Goal: Understand process/instructions: Learn how to perform a task or action

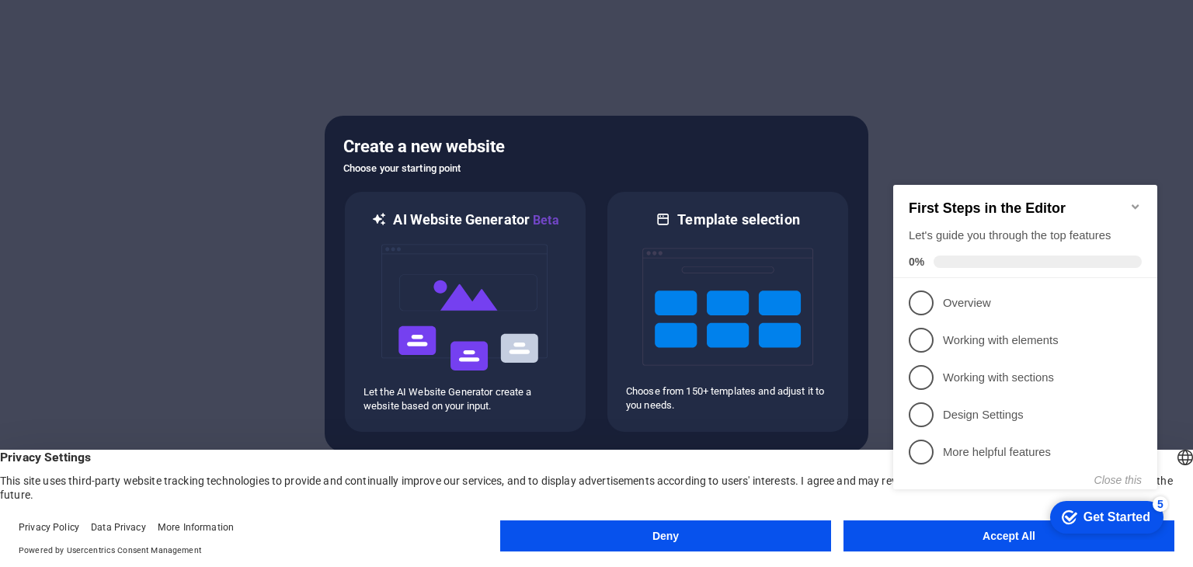
click at [939, 535] on div "checkmark Get Started 5 First Steps in the Editor Let's guide you through the t…" at bounding box center [1028, 351] width 283 height 378
click at [918, 305] on span "1" at bounding box center [921, 303] width 25 height 25
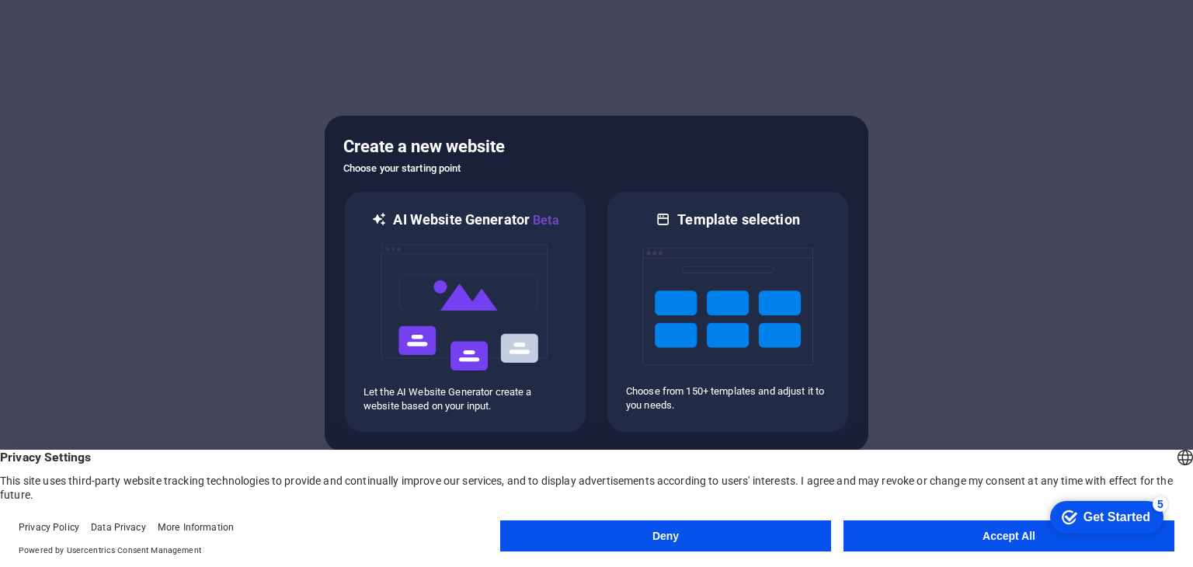
click at [952, 545] on button "Accept All" at bounding box center [1009, 536] width 331 height 31
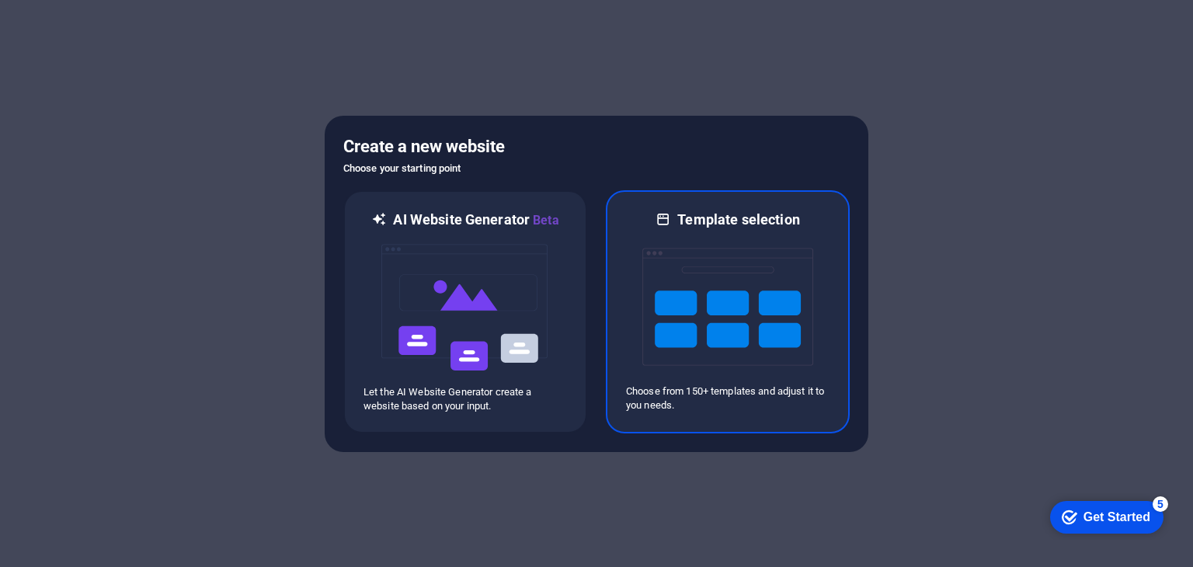
click at [774, 282] on img at bounding box center [728, 306] width 171 height 155
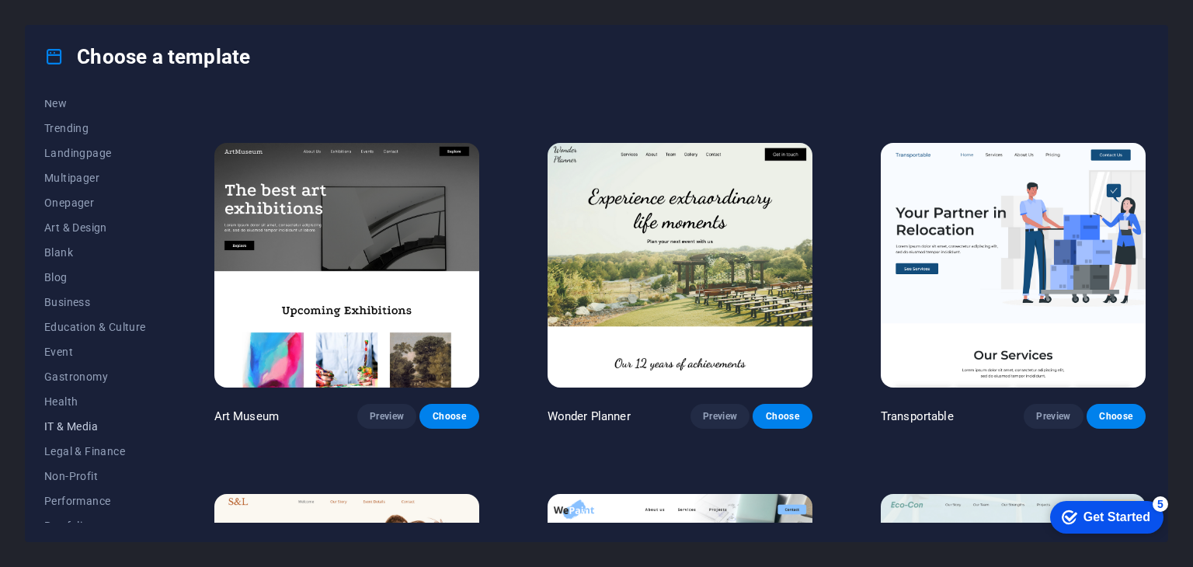
scroll to position [44, 0]
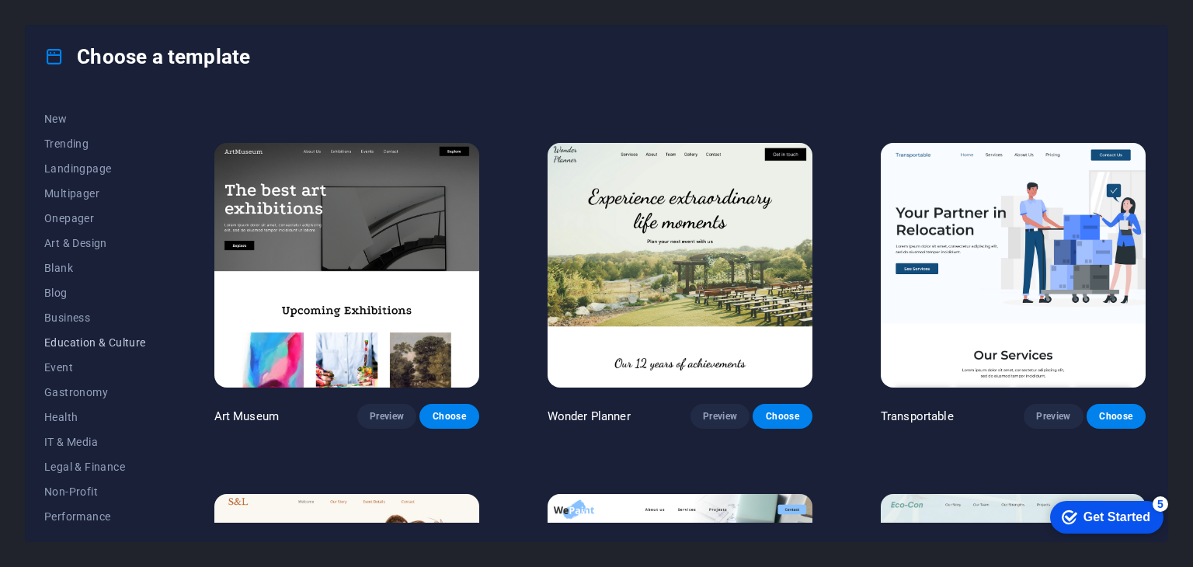
click at [75, 334] on button "Education & Culture" at bounding box center [95, 342] width 102 height 25
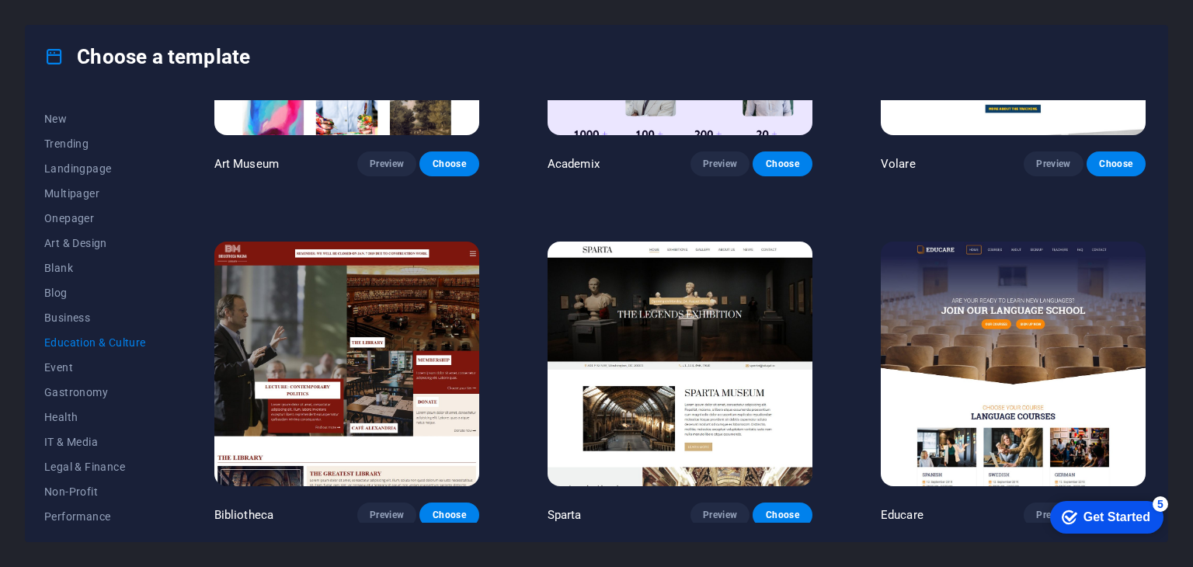
scroll to position [96, 0]
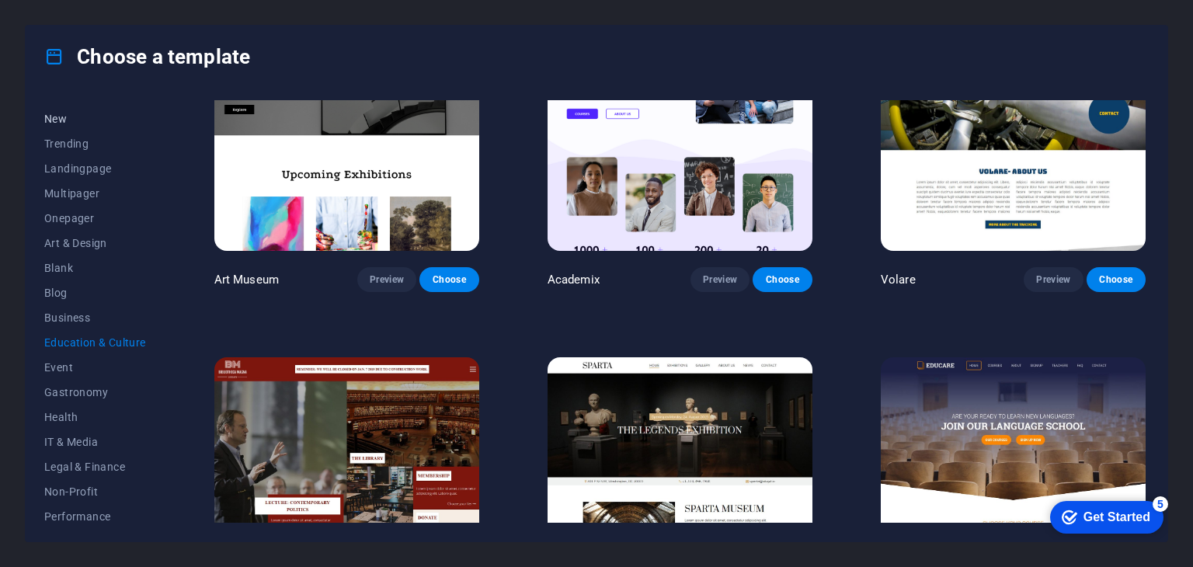
click at [78, 124] on span "New" at bounding box center [95, 119] width 102 height 12
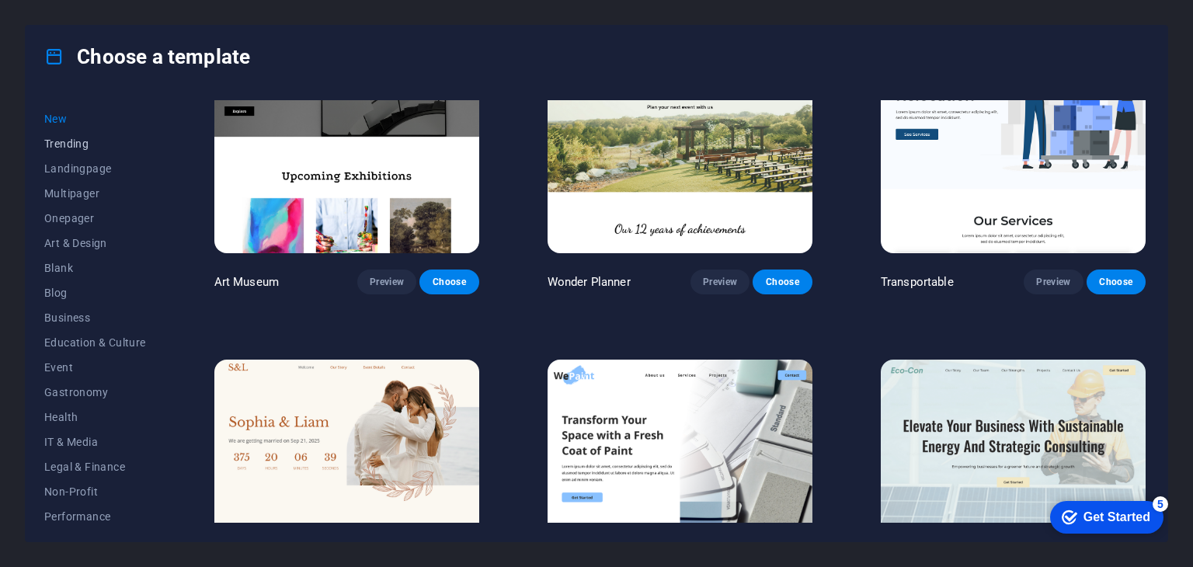
click at [80, 140] on span "Trending" at bounding box center [95, 144] width 102 height 12
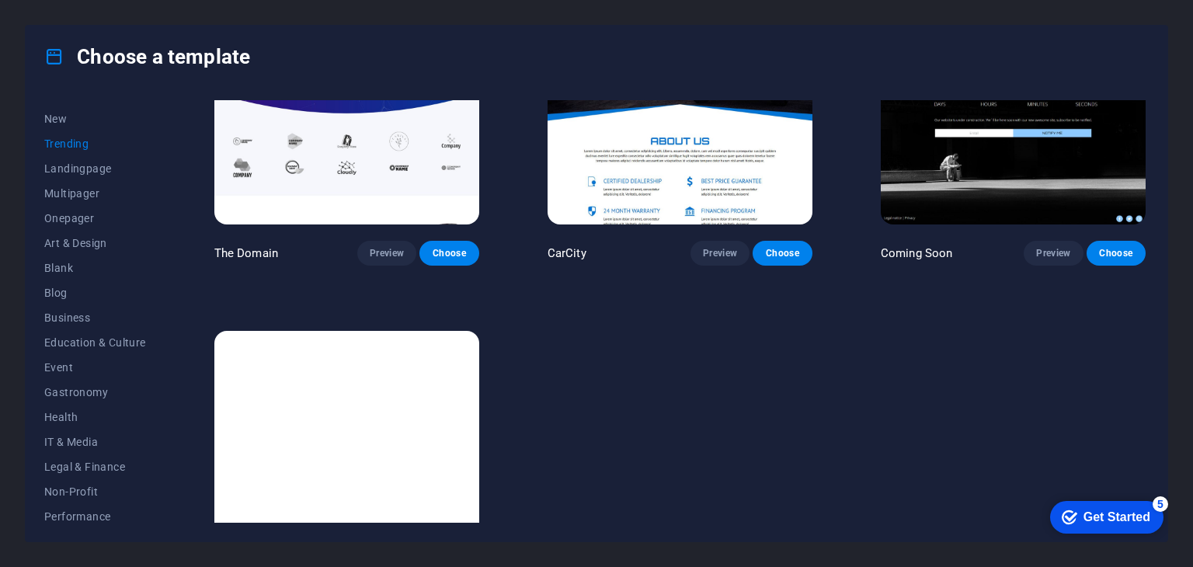
scroll to position [1610, 0]
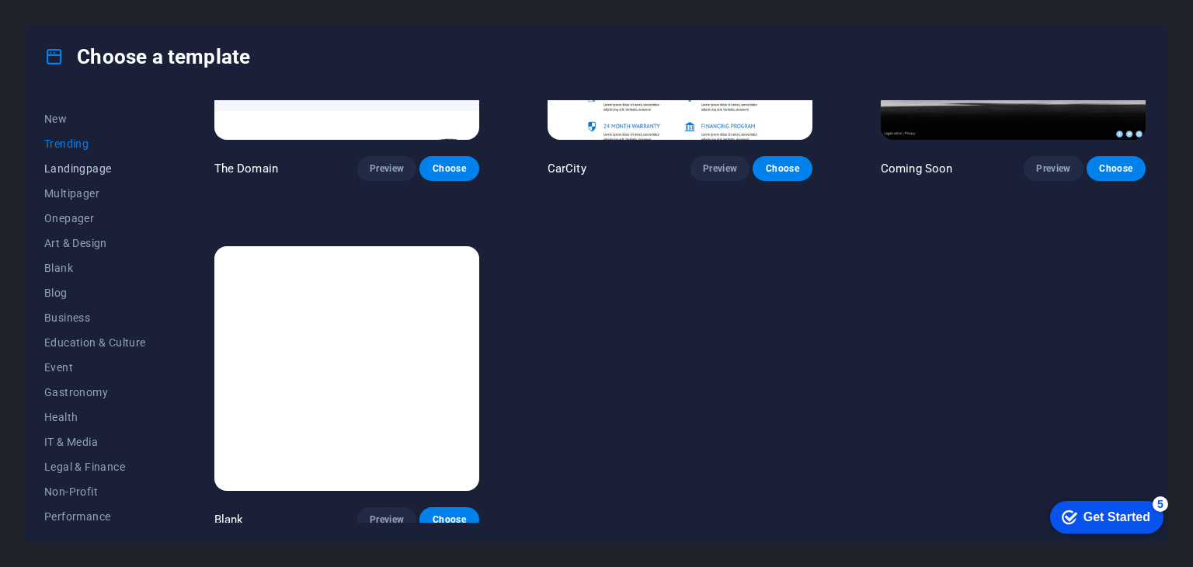
click at [65, 166] on span "Landingpage" at bounding box center [95, 168] width 102 height 12
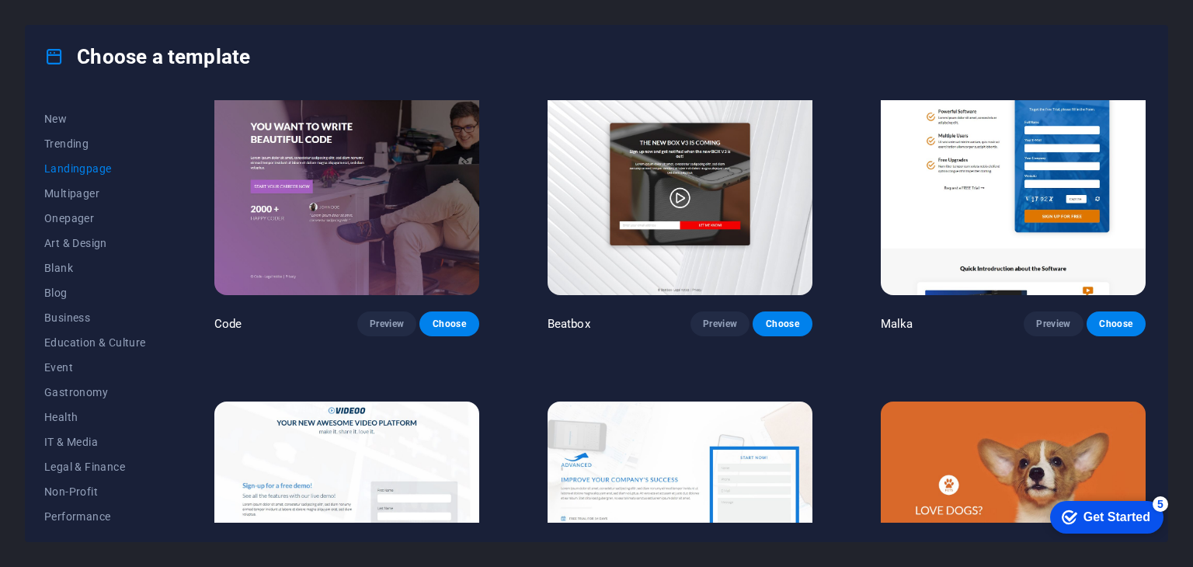
scroll to position [544, 0]
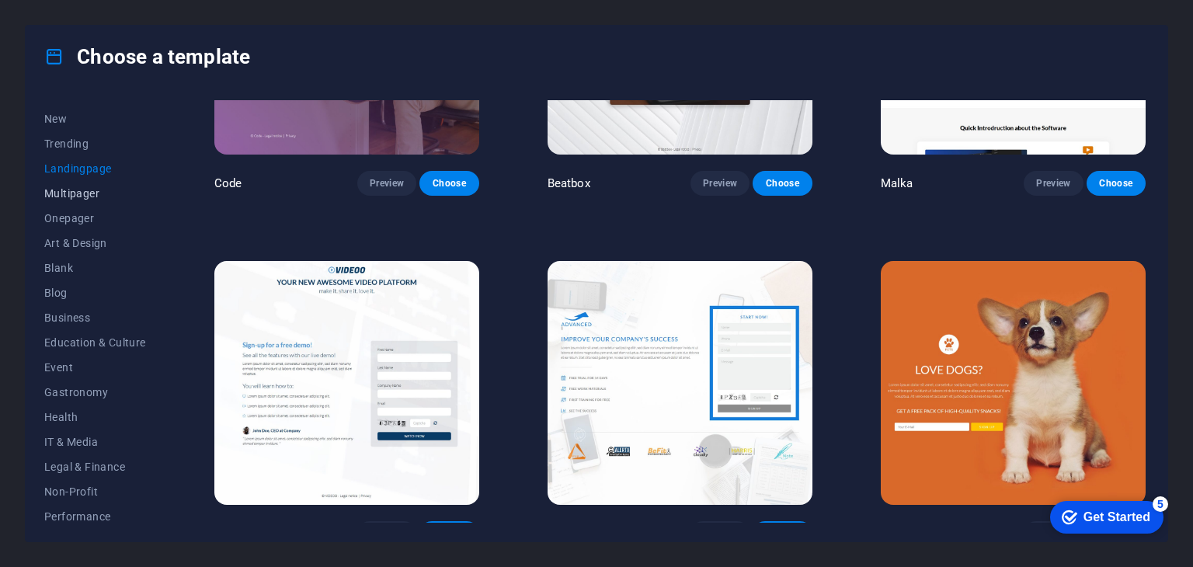
click at [61, 197] on span "Multipager" at bounding box center [95, 193] width 102 height 12
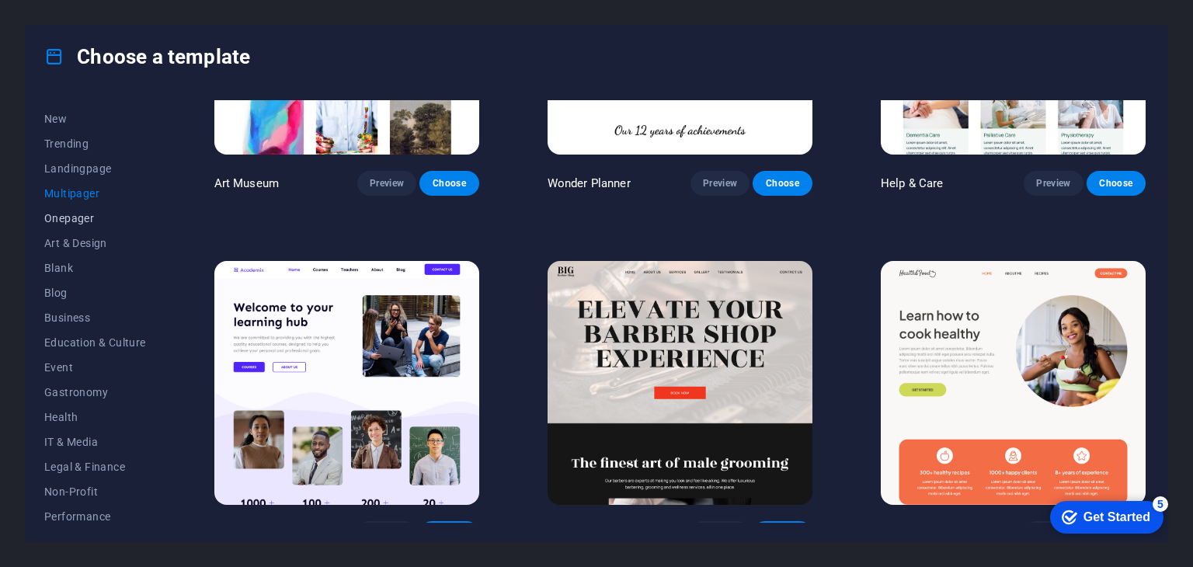
click at [75, 219] on span "Onepager" at bounding box center [95, 218] width 102 height 12
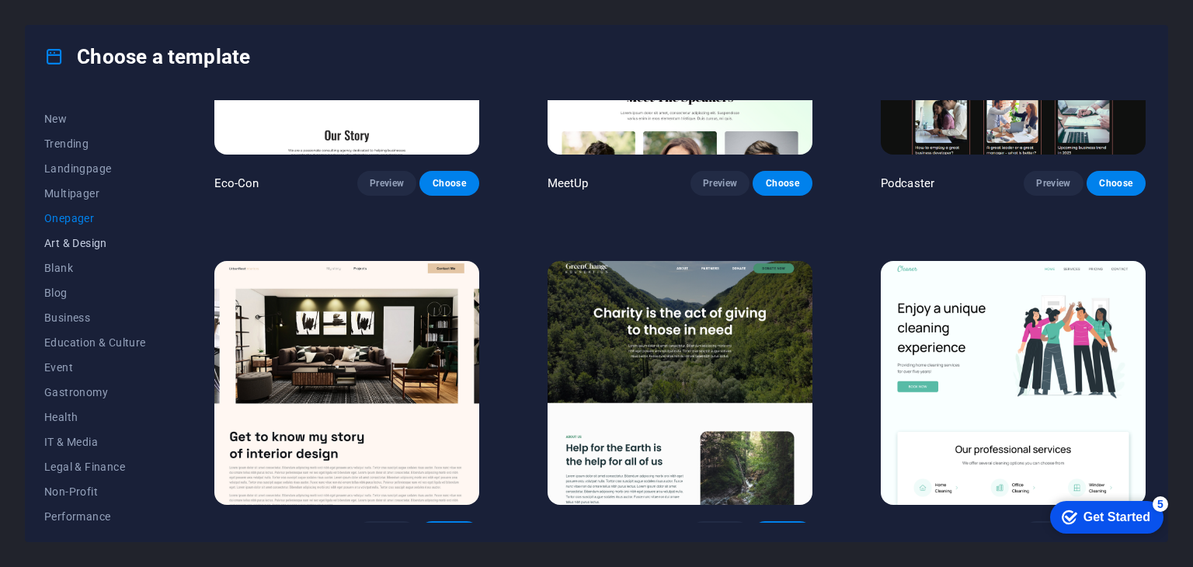
click at [75, 237] on span "Art & Design" at bounding box center [95, 243] width 102 height 12
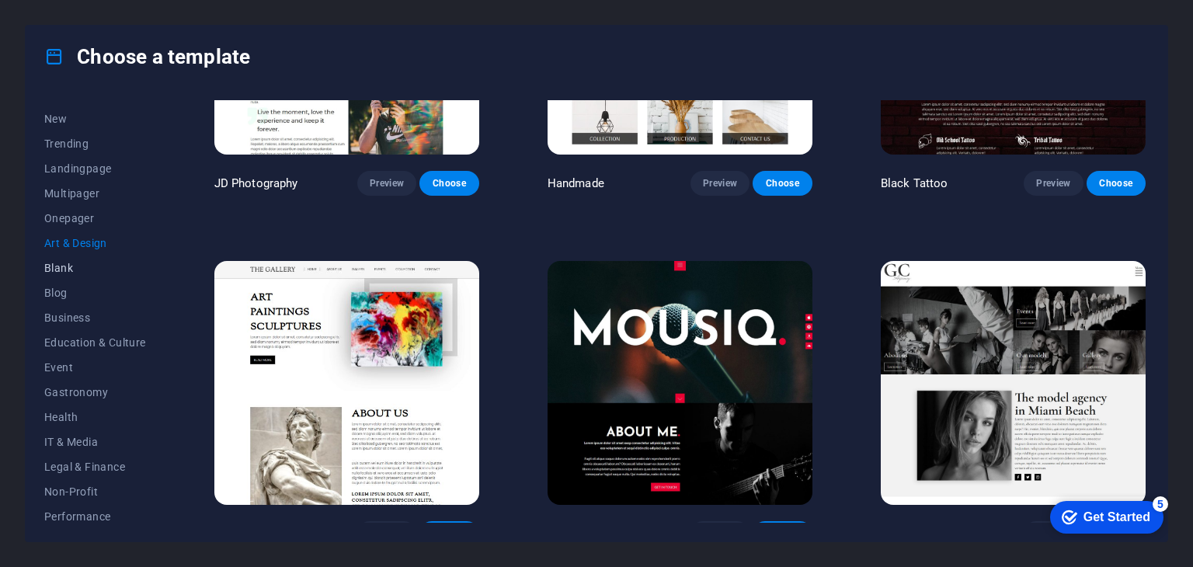
click at [76, 262] on span "Blank" at bounding box center [95, 268] width 102 height 12
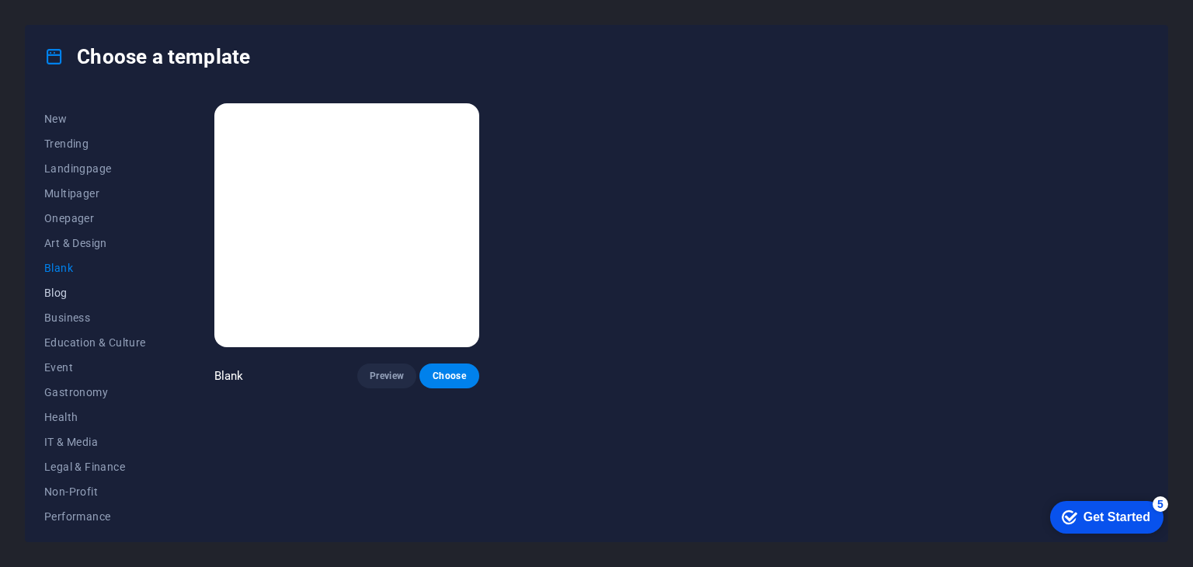
click at [69, 294] on span "Blog" at bounding box center [95, 293] width 102 height 12
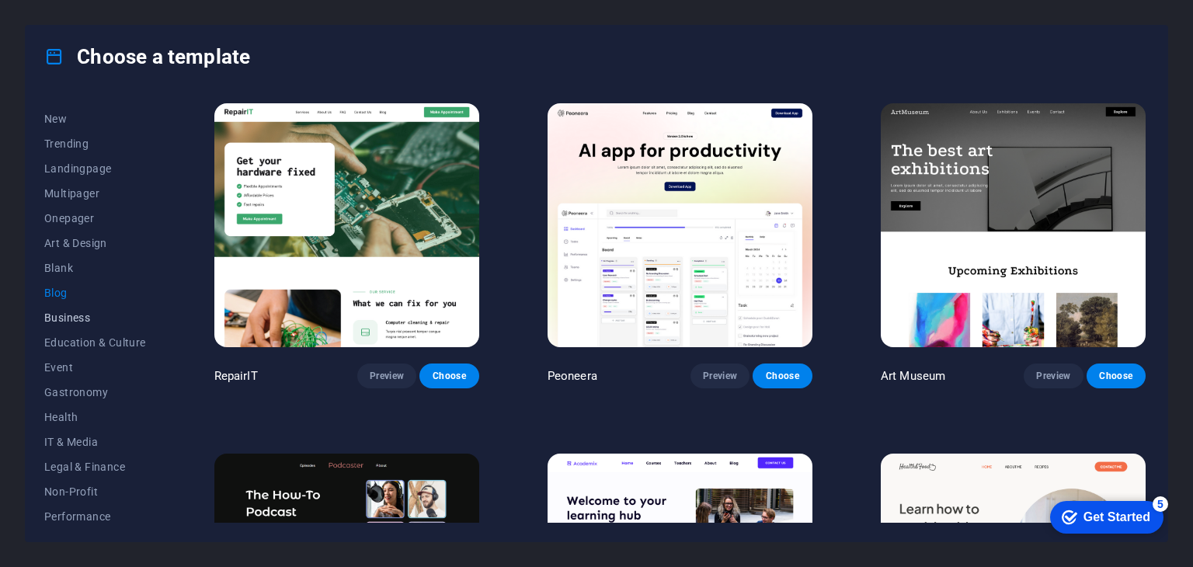
click at [72, 318] on span "Business" at bounding box center [95, 318] width 102 height 12
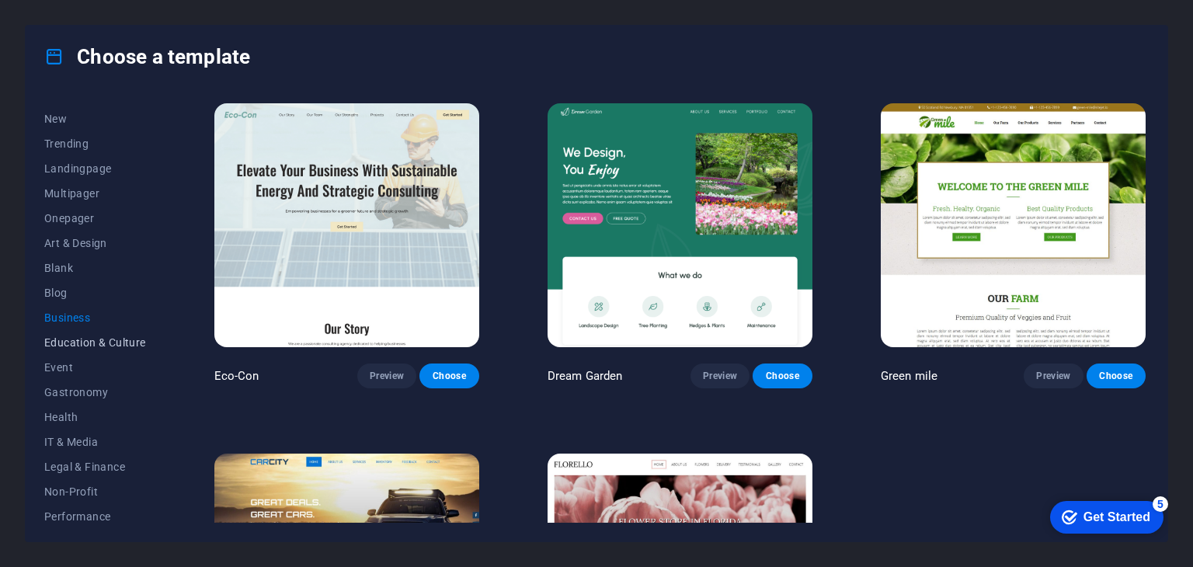
click at [82, 344] on span "Education & Culture" at bounding box center [95, 342] width 102 height 12
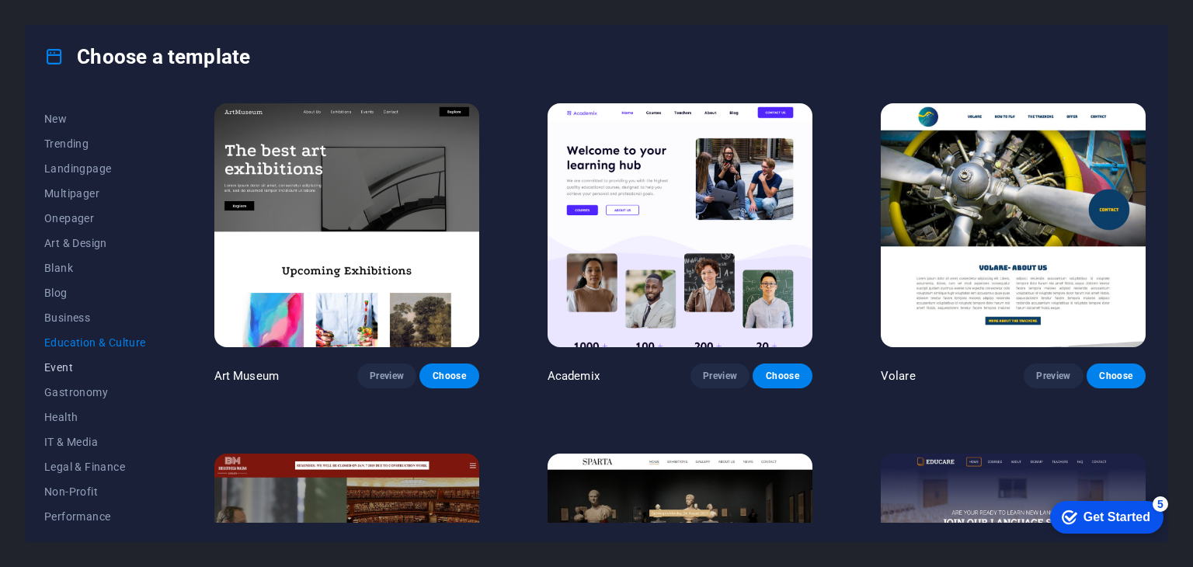
drag, startPoint x: 68, startPoint y: 367, endPoint x: 60, endPoint y: 366, distance: 7.8
click at [66, 366] on span "Event" at bounding box center [95, 367] width 102 height 12
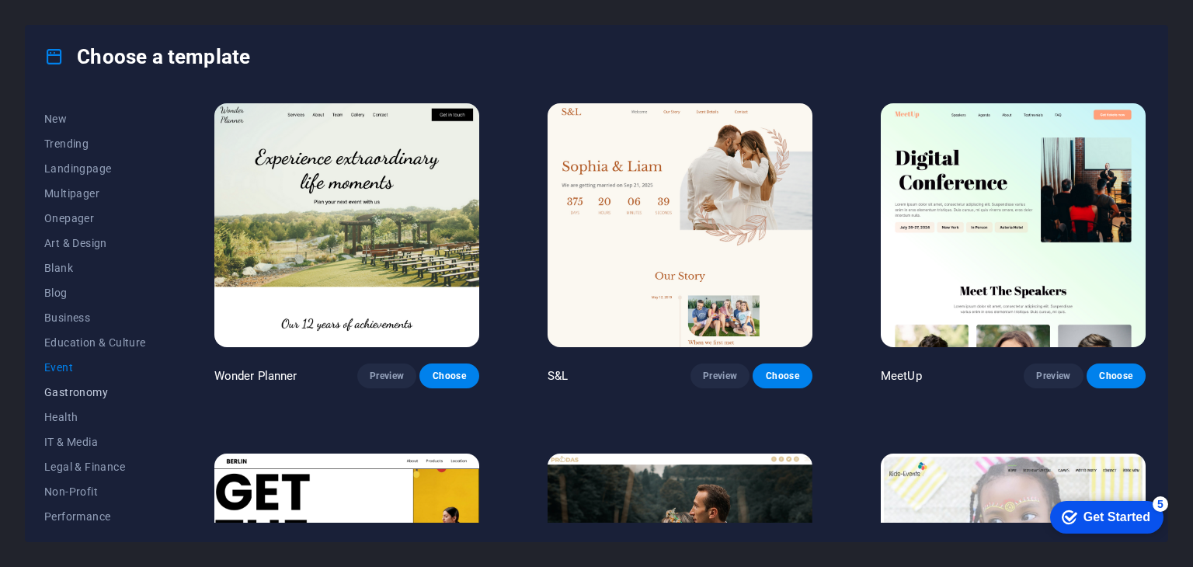
click at [81, 388] on span "Gastronomy" at bounding box center [95, 392] width 102 height 12
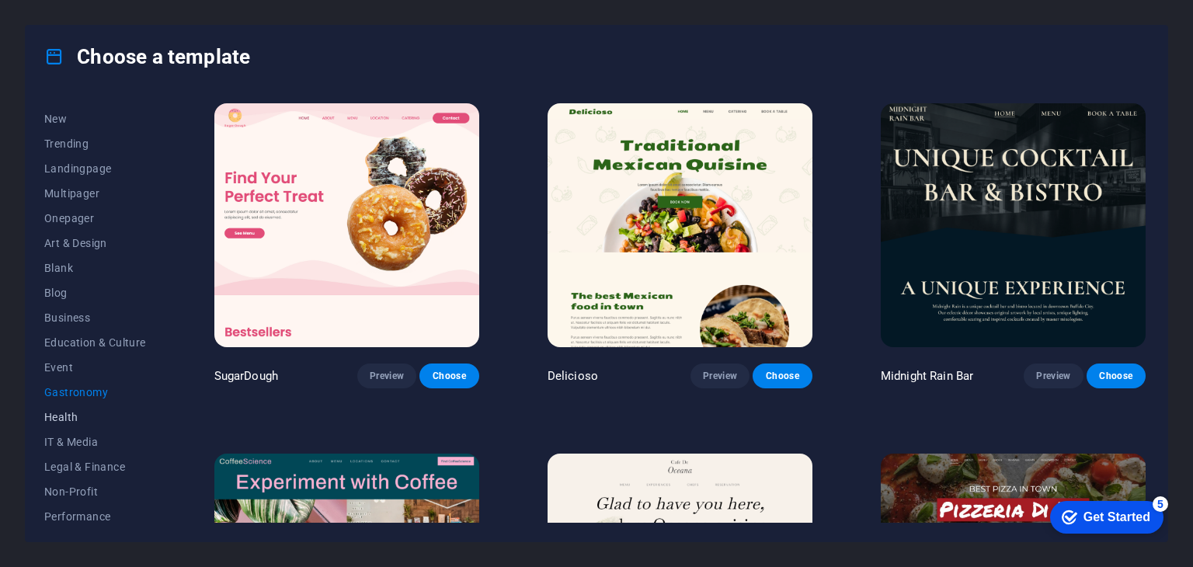
click at [68, 419] on span "Health" at bounding box center [95, 417] width 102 height 12
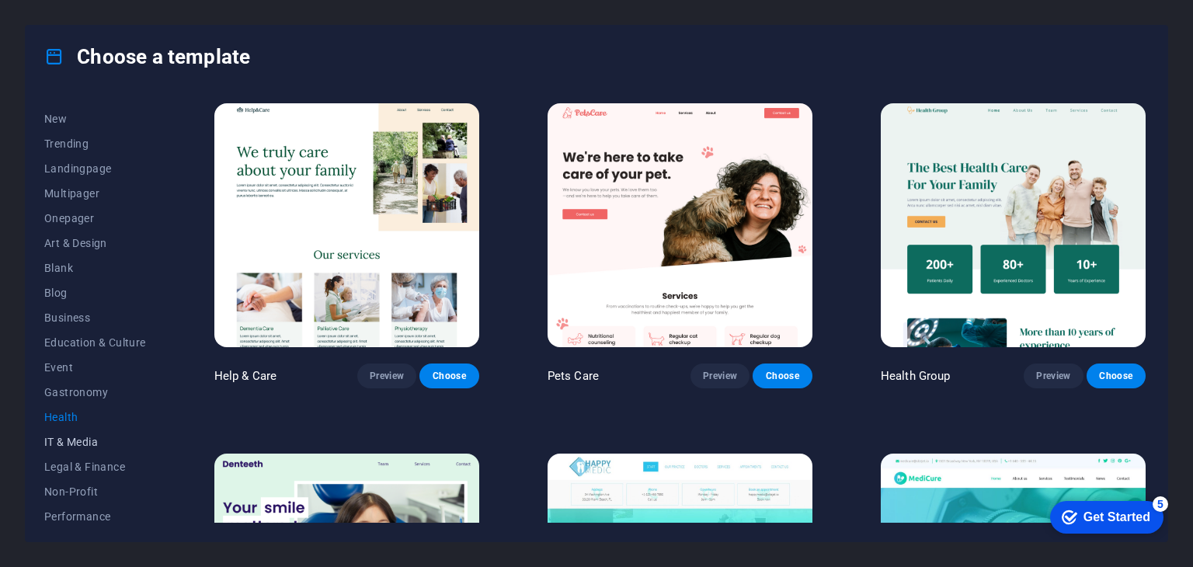
drag, startPoint x: 68, startPoint y: 440, endPoint x: 64, endPoint y: 449, distance: 10.4
click at [68, 442] on span "IT & Media" at bounding box center [95, 442] width 102 height 12
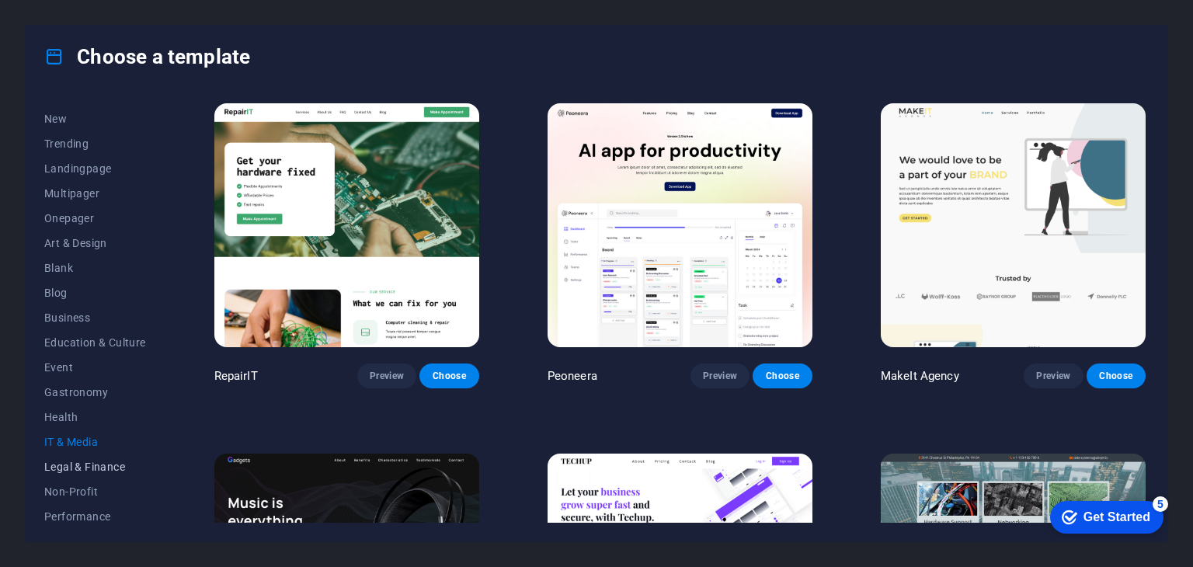
click at [79, 467] on span "Legal & Finance" at bounding box center [95, 467] width 102 height 12
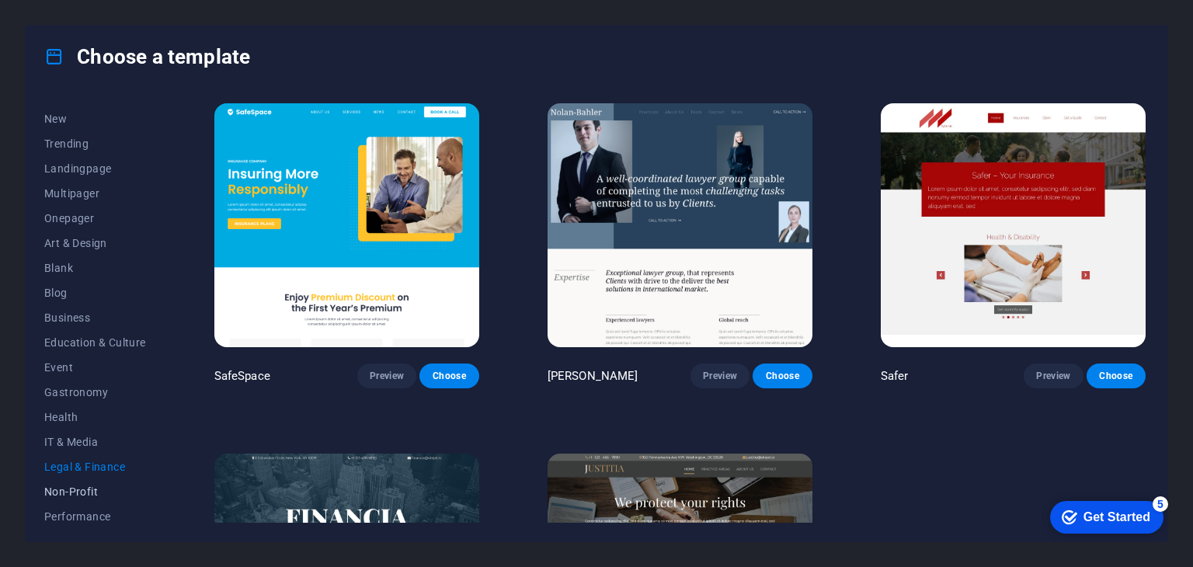
click at [74, 486] on span "Non-Profit" at bounding box center [95, 492] width 102 height 12
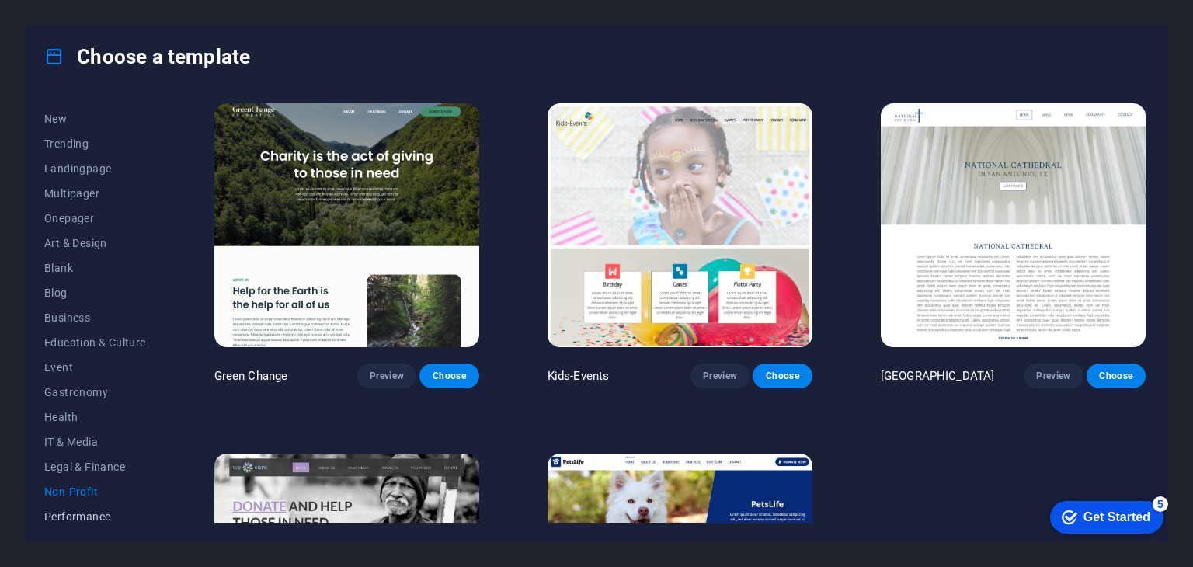
click at [77, 517] on span "Performance" at bounding box center [95, 516] width 102 height 12
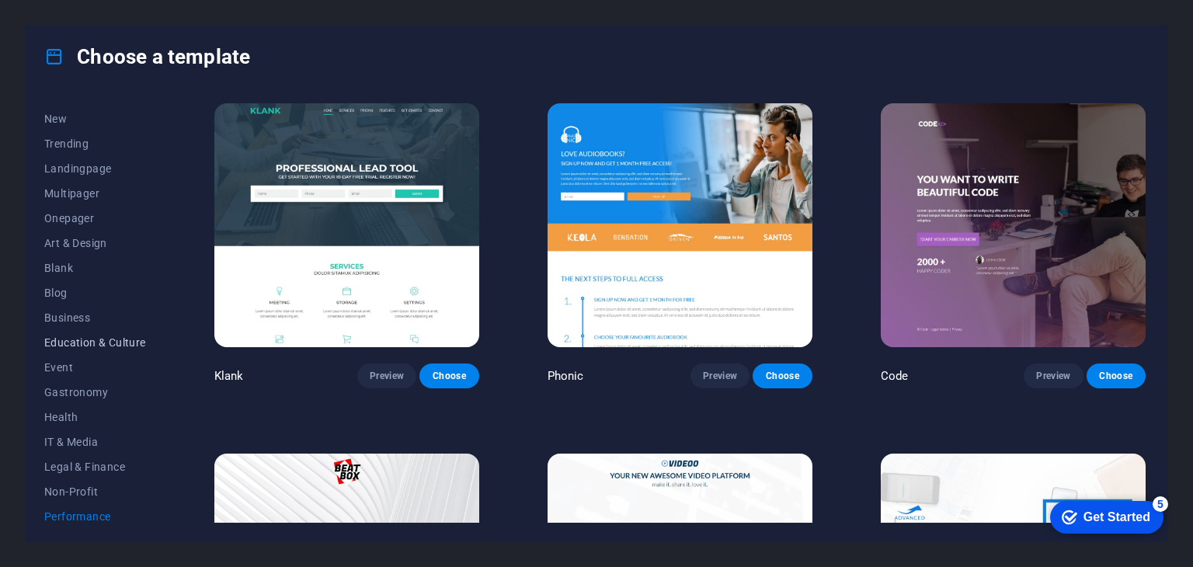
click at [53, 334] on button "Education & Culture" at bounding box center [95, 342] width 102 height 25
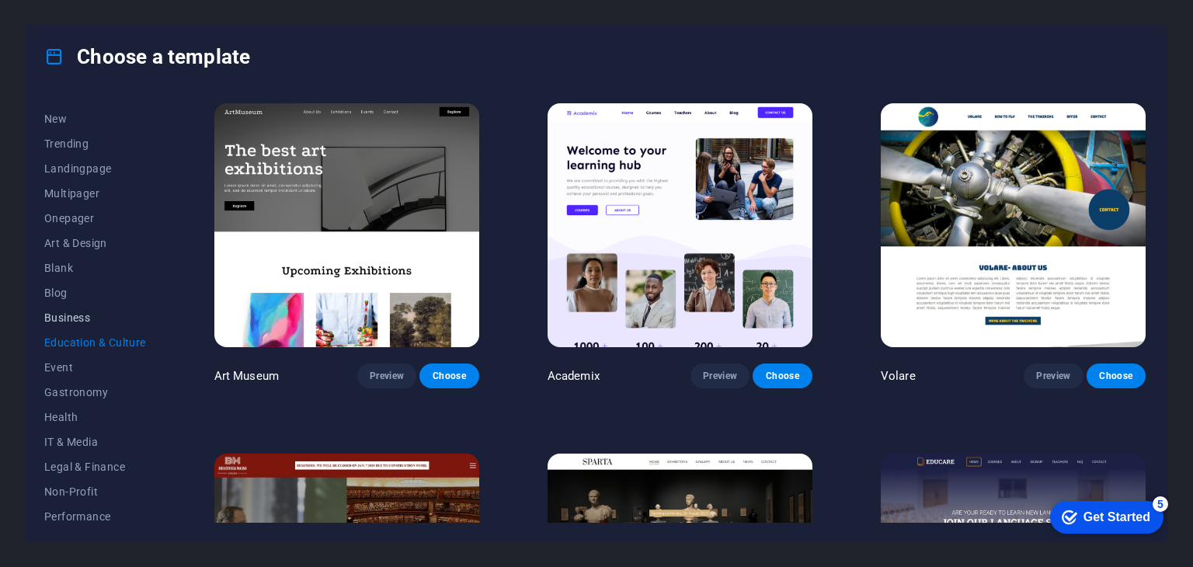
click at [55, 315] on span "Business" at bounding box center [95, 318] width 102 height 12
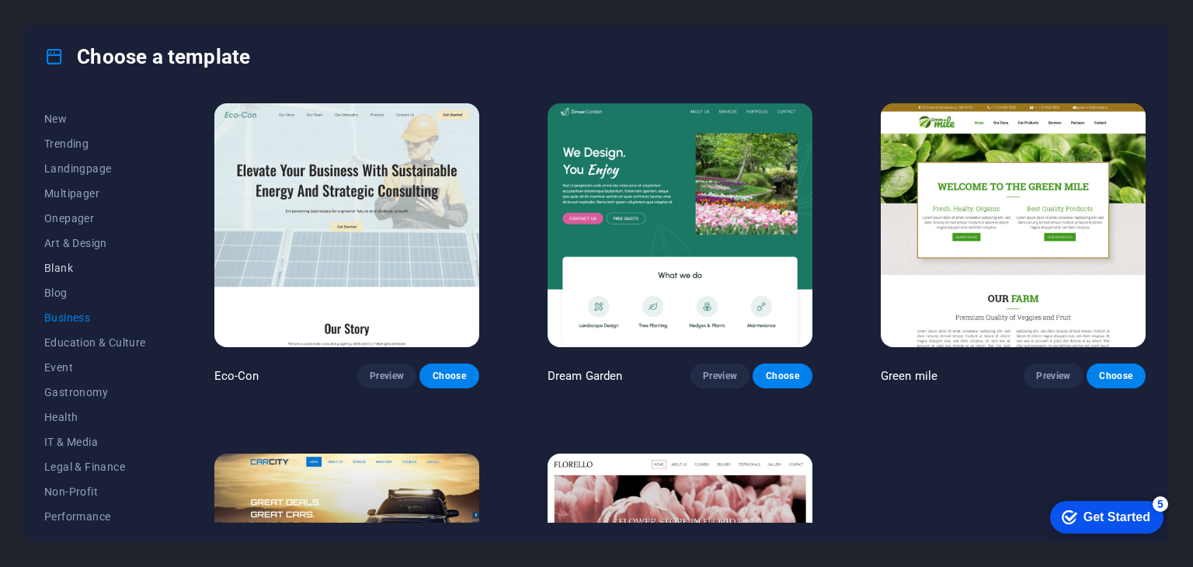
click at [49, 269] on span "Blank" at bounding box center [95, 268] width 102 height 12
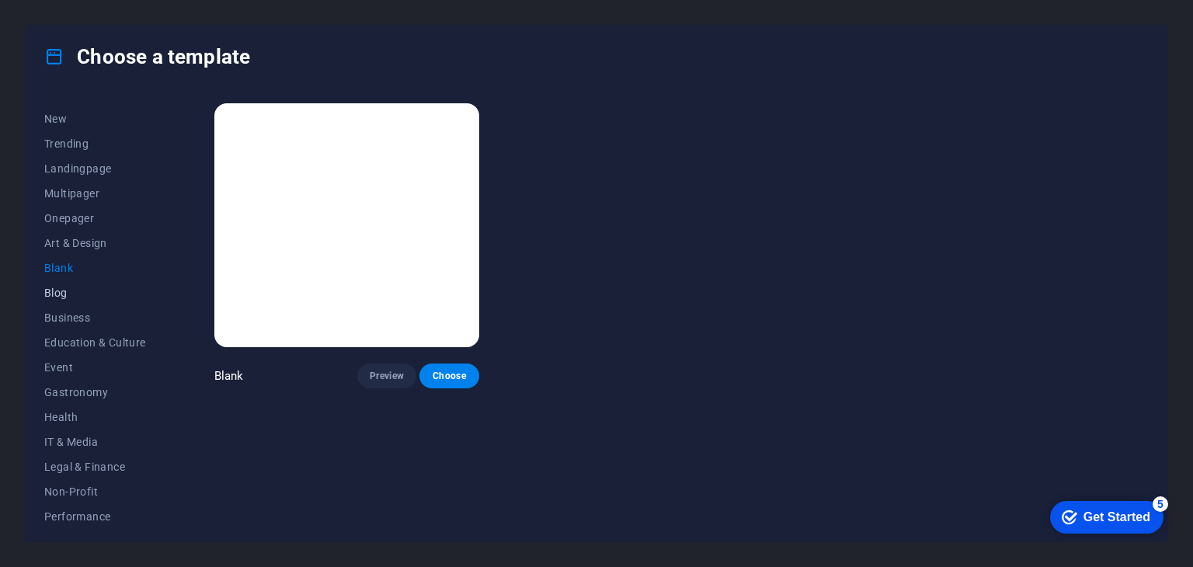
click at [71, 300] on button "Blog" at bounding box center [95, 293] width 102 height 25
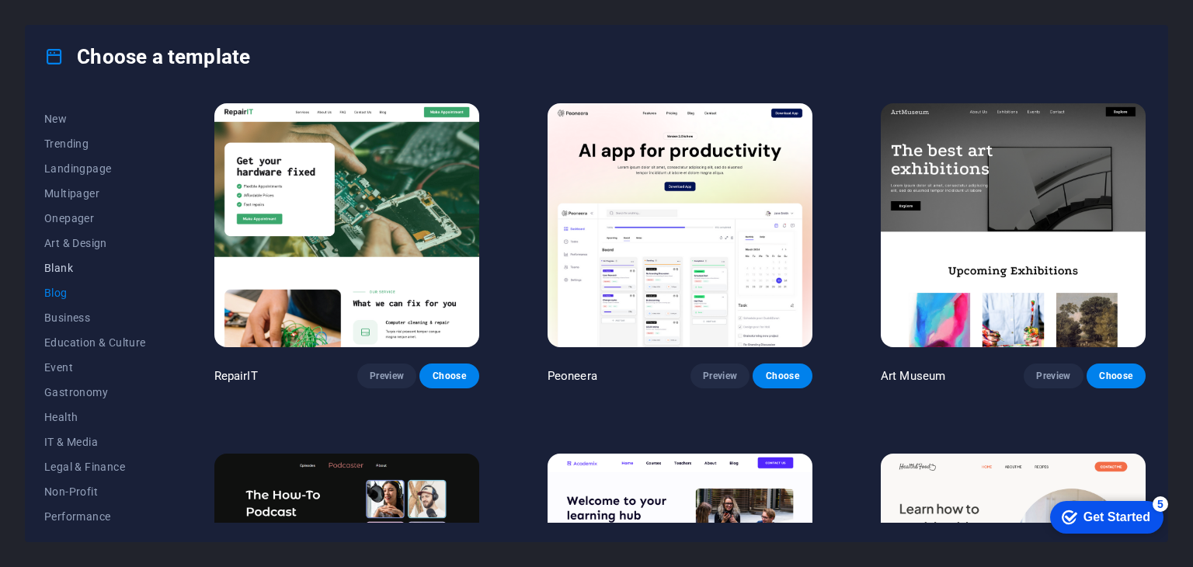
click at [63, 262] on span "Blank" at bounding box center [95, 268] width 102 height 12
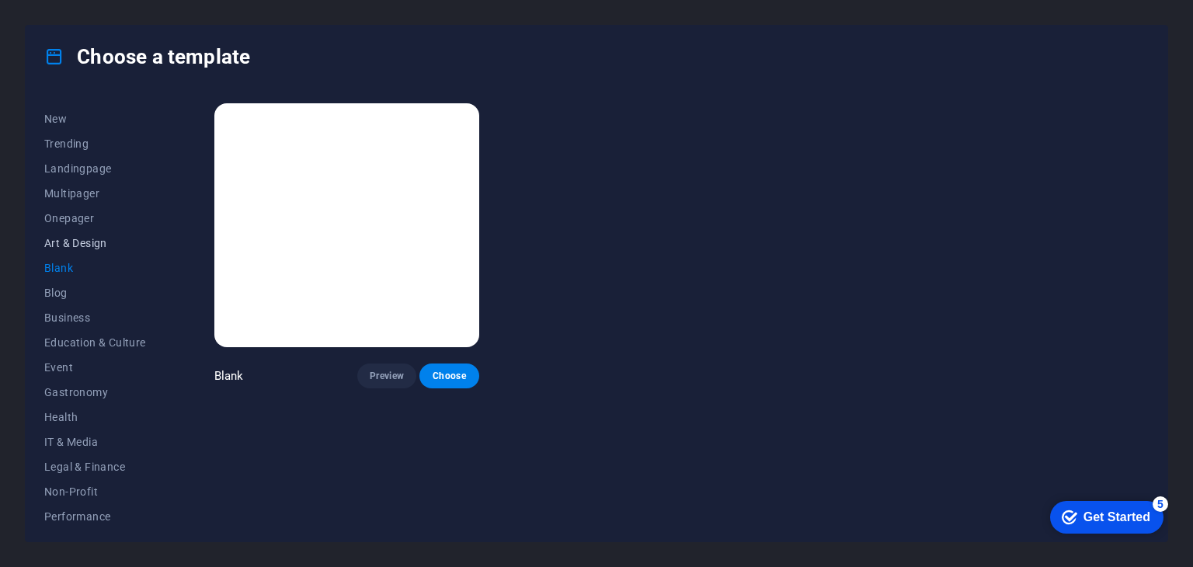
click at [63, 240] on span "Art & Design" at bounding box center [95, 243] width 102 height 12
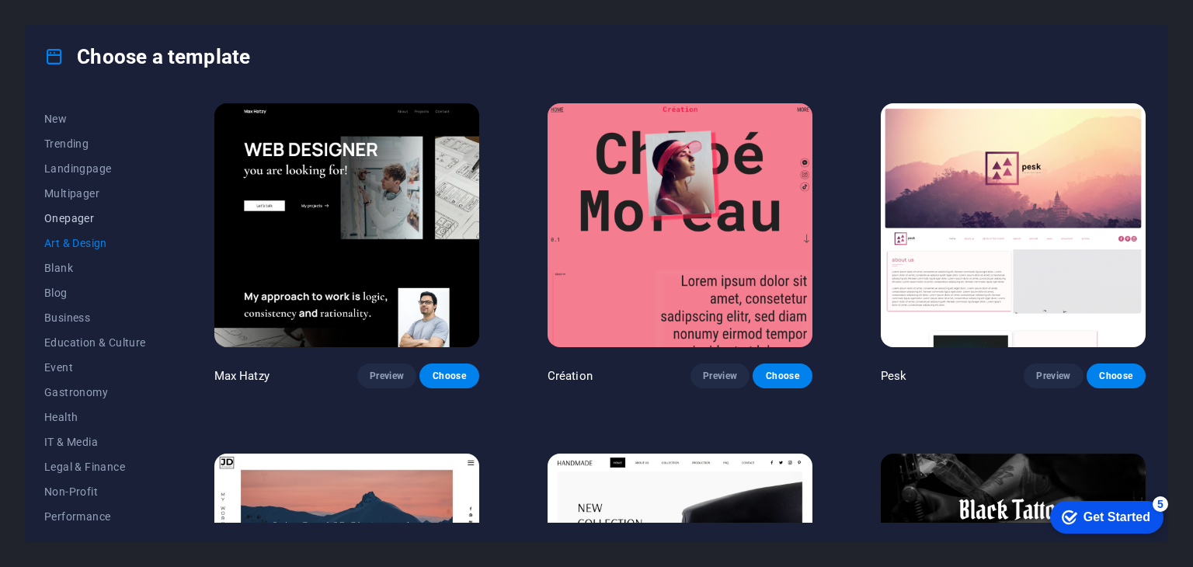
click at [63, 218] on span "Onepager" at bounding box center [95, 218] width 102 height 12
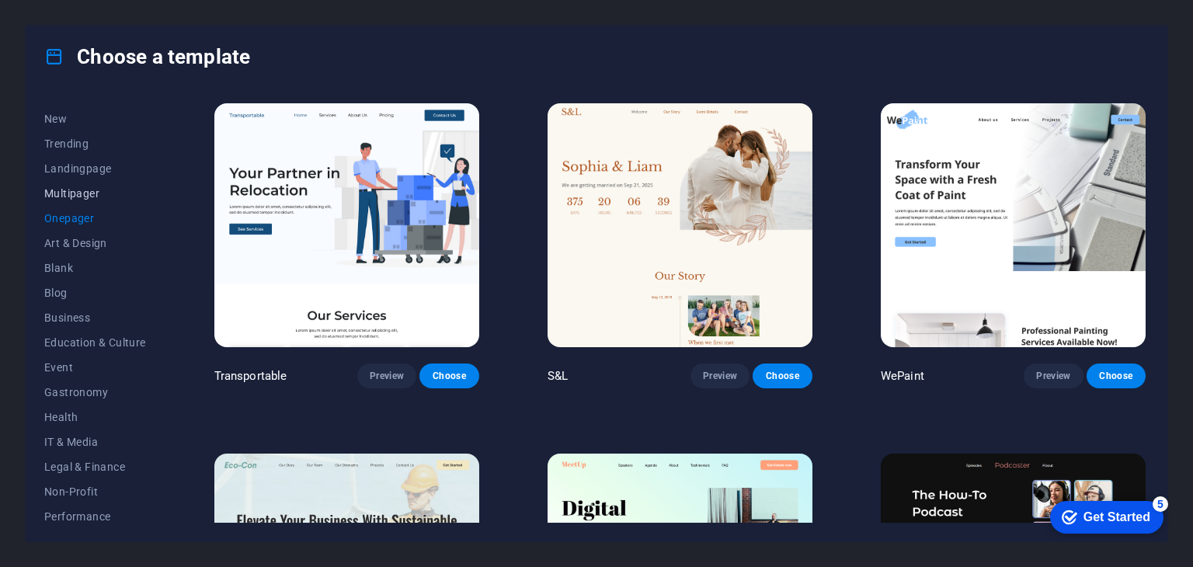
click at [65, 204] on button "Multipager" at bounding box center [95, 193] width 102 height 25
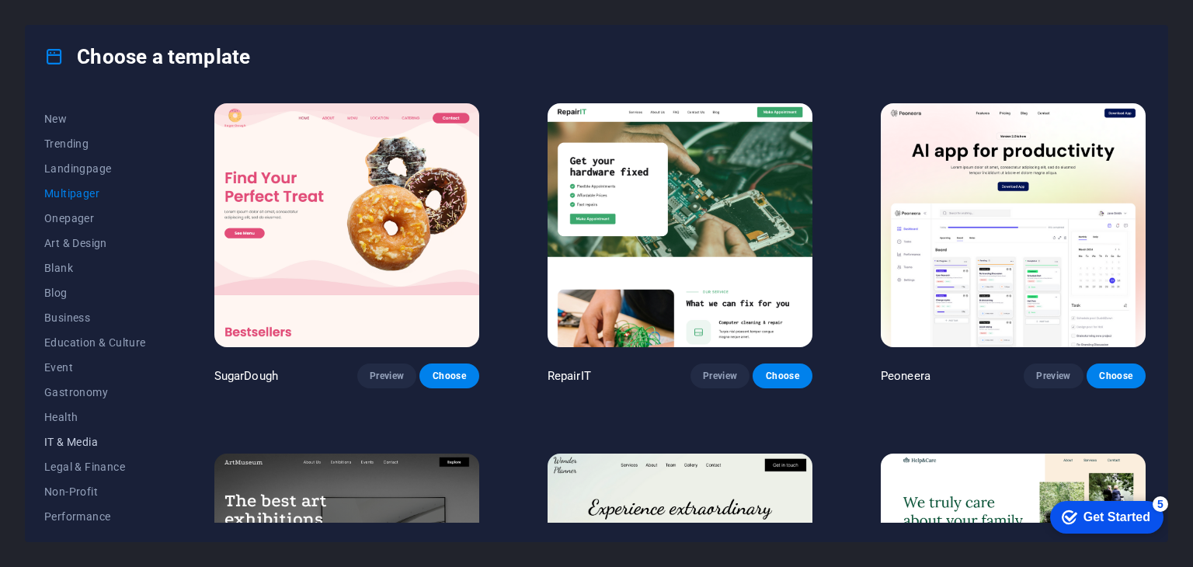
click at [61, 436] on span "IT & Media" at bounding box center [95, 442] width 102 height 12
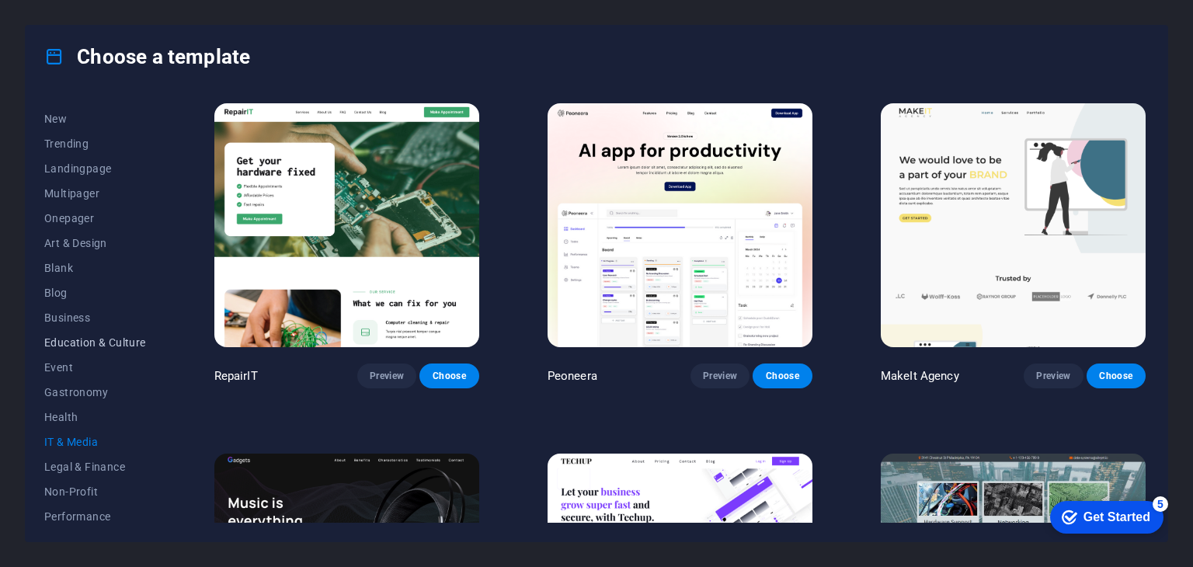
click at [82, 346] on span "Education & Culture" at bounding box center [95, 342] width 102 height 12
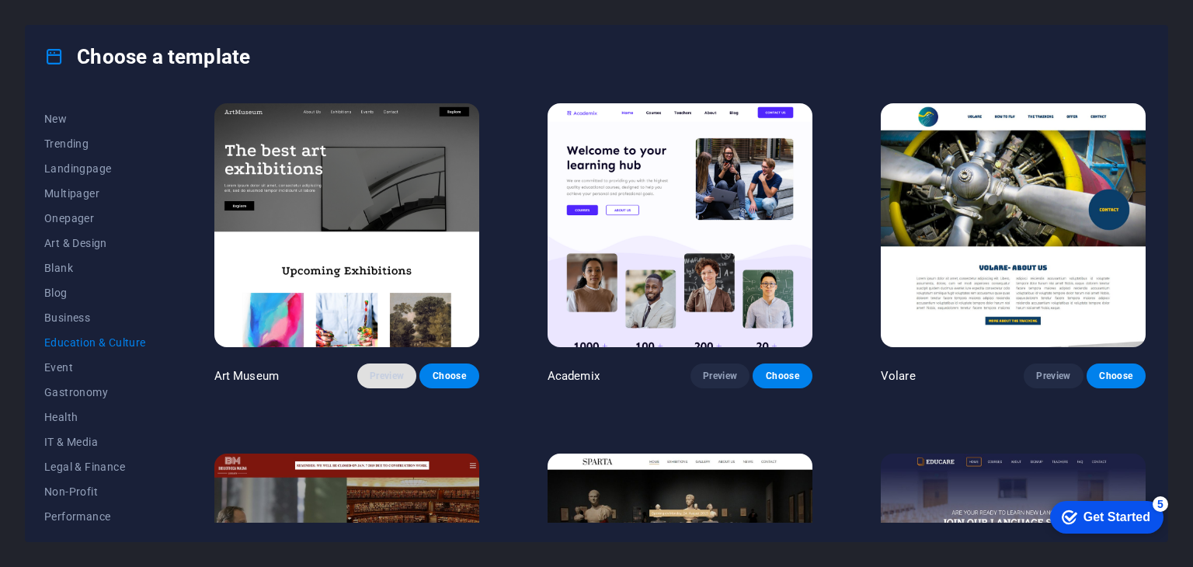
click at [389, 375] on span "Preview" at bounding box center [387, 376] width 34 height 12
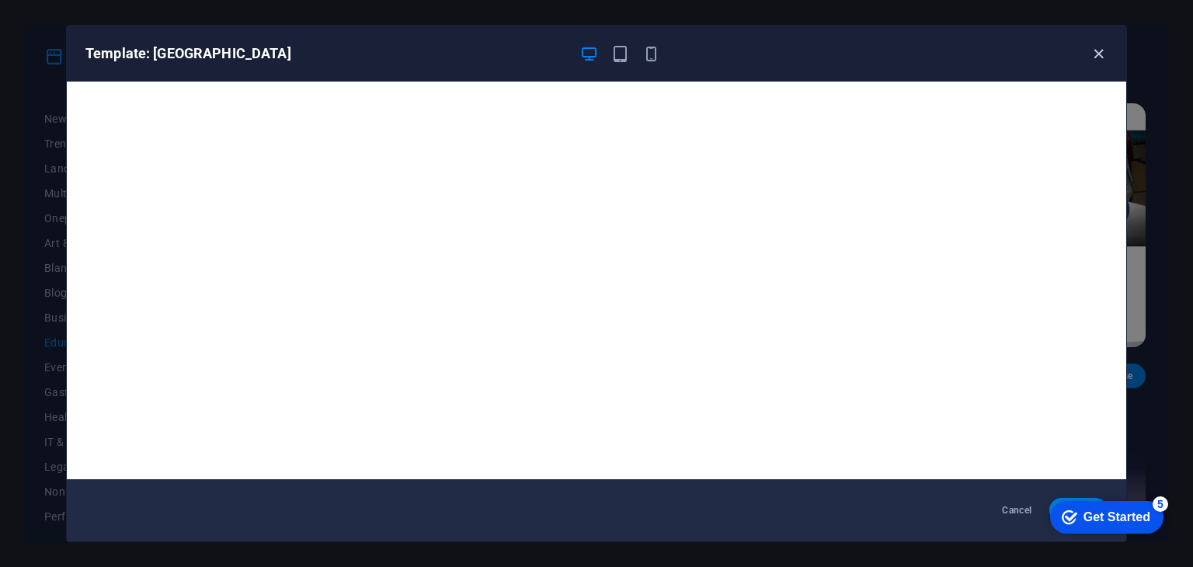
click at [1100, 51] on icon "button" at bounding box center [1099, 54] width 18 height 18
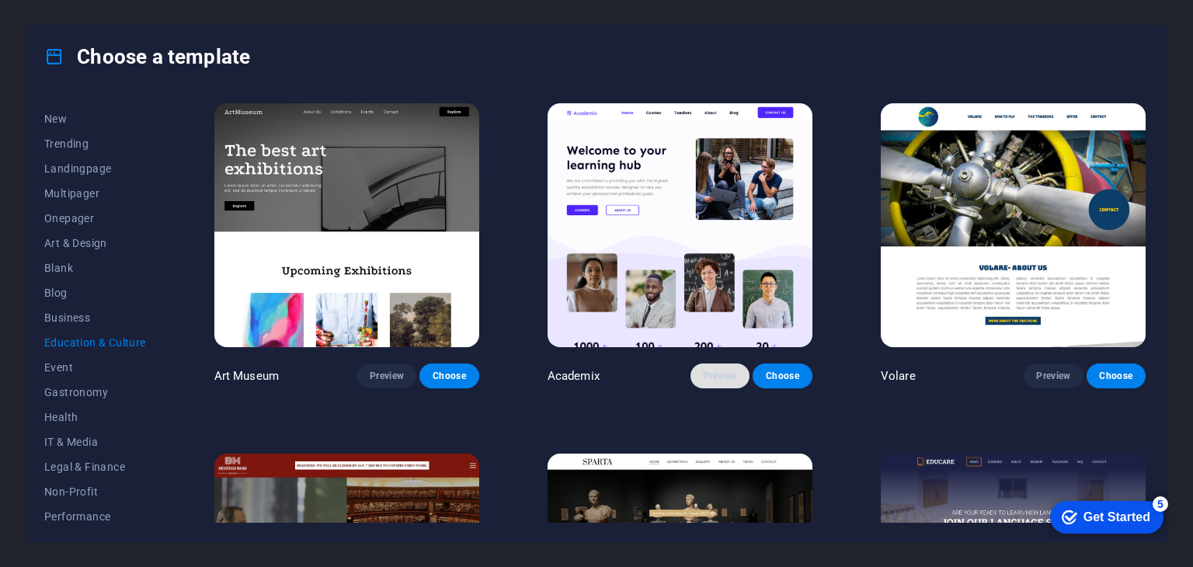
click at [713, 377] on span "Preview" at bounding box center [720, 376] width 34 height 12
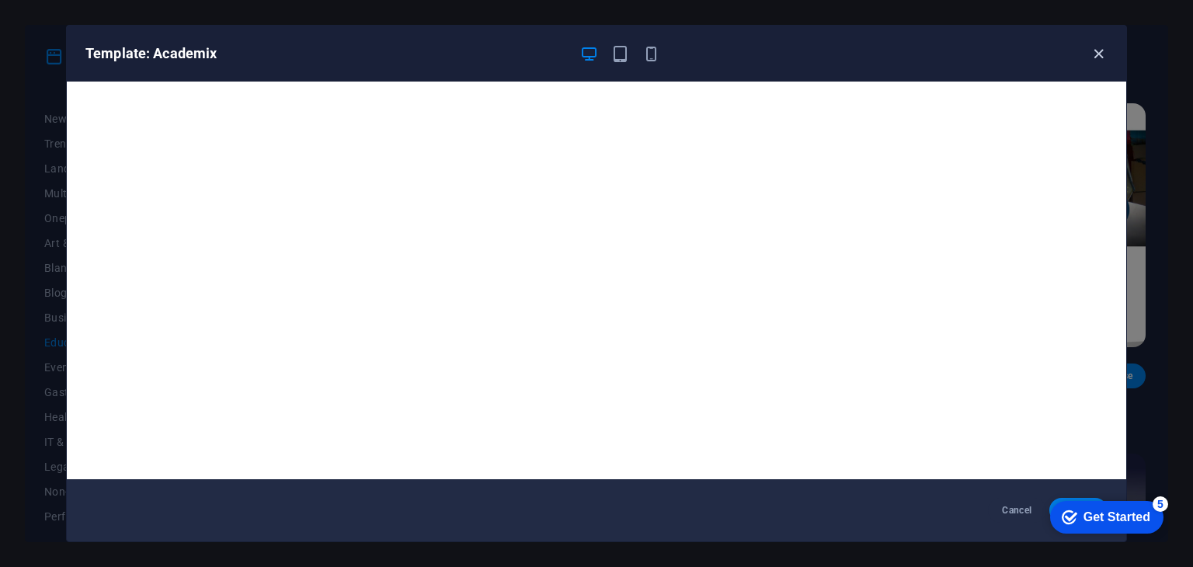
click at [1103, 52] on icon "button" at bounding box center [1099, 54] width 18 height 18
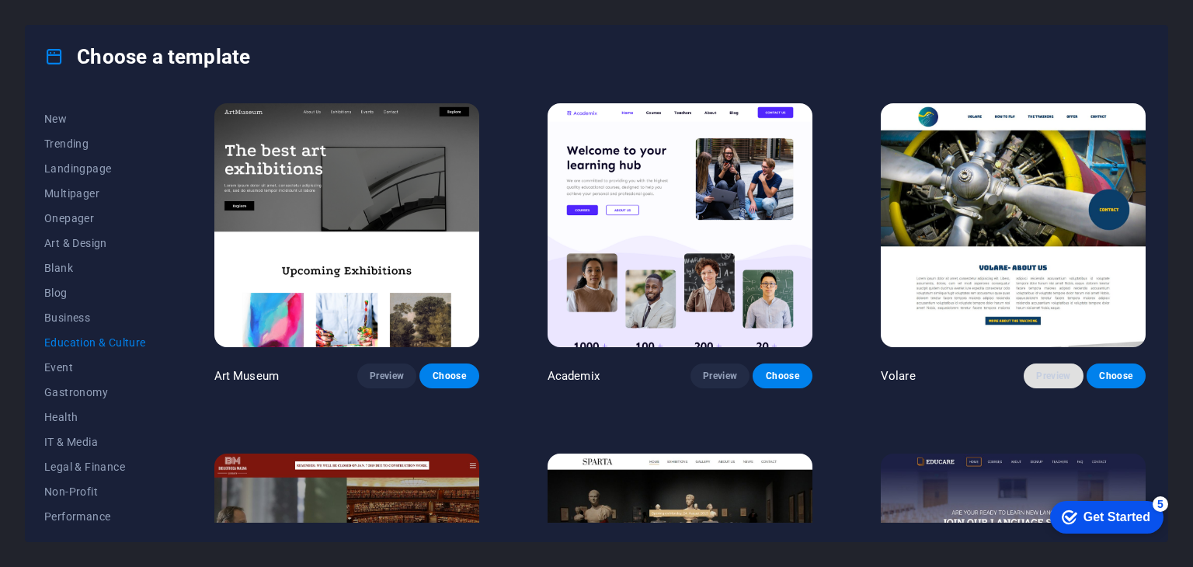
click at [1047, 373] on span "Preview" at bounding box center [1054, 376] width 34 height 12
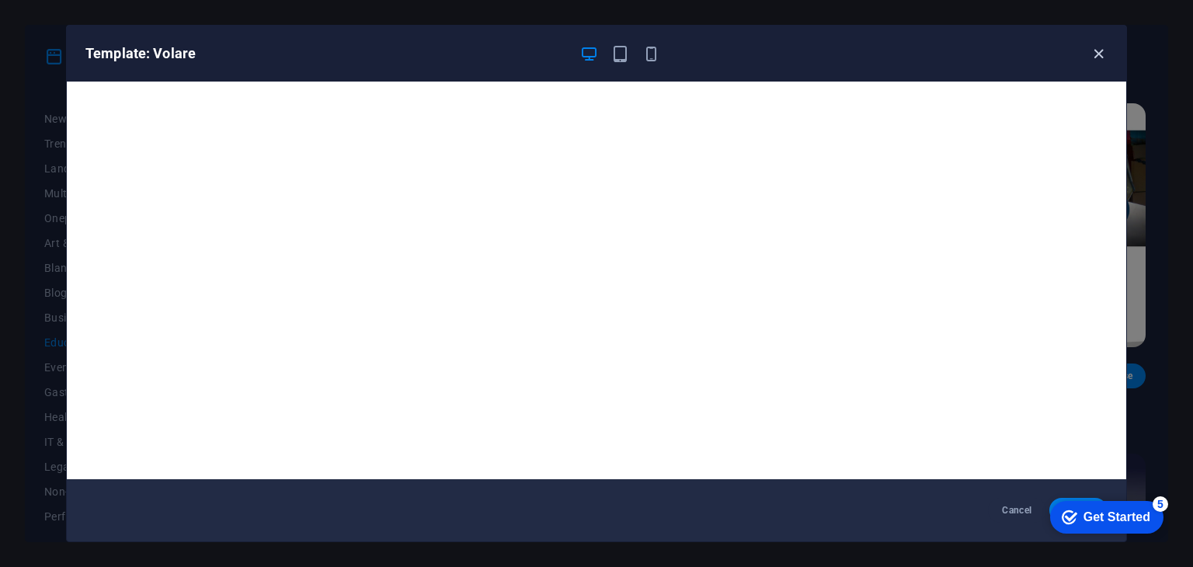
click at [1106, 52] on icon "button" at bounding box center [1099, 54] width 18 height 18
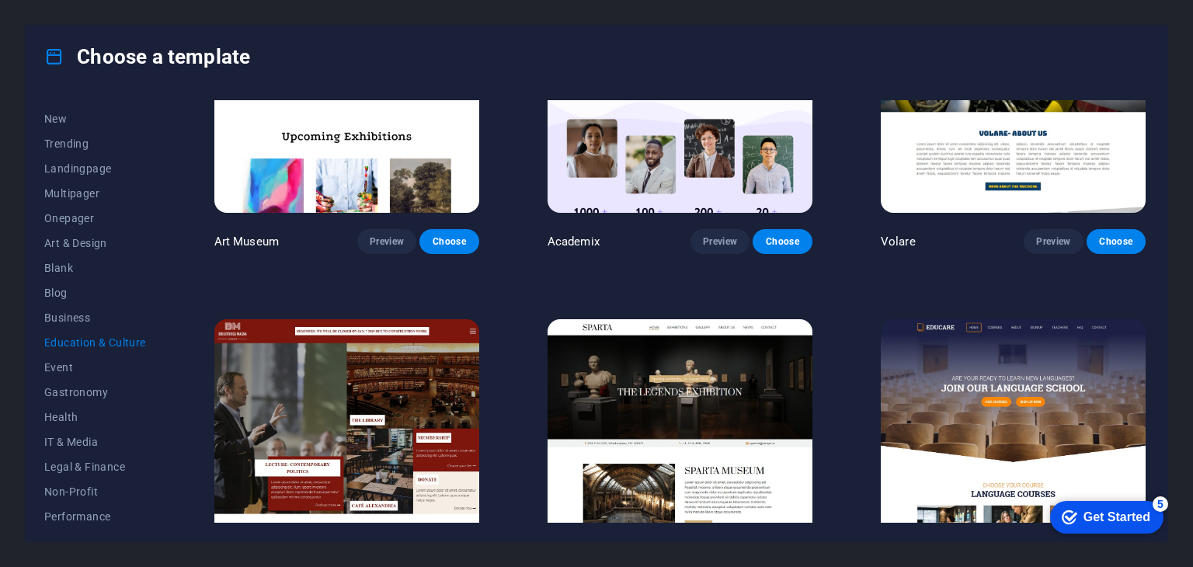
scroll to position [311, 0]
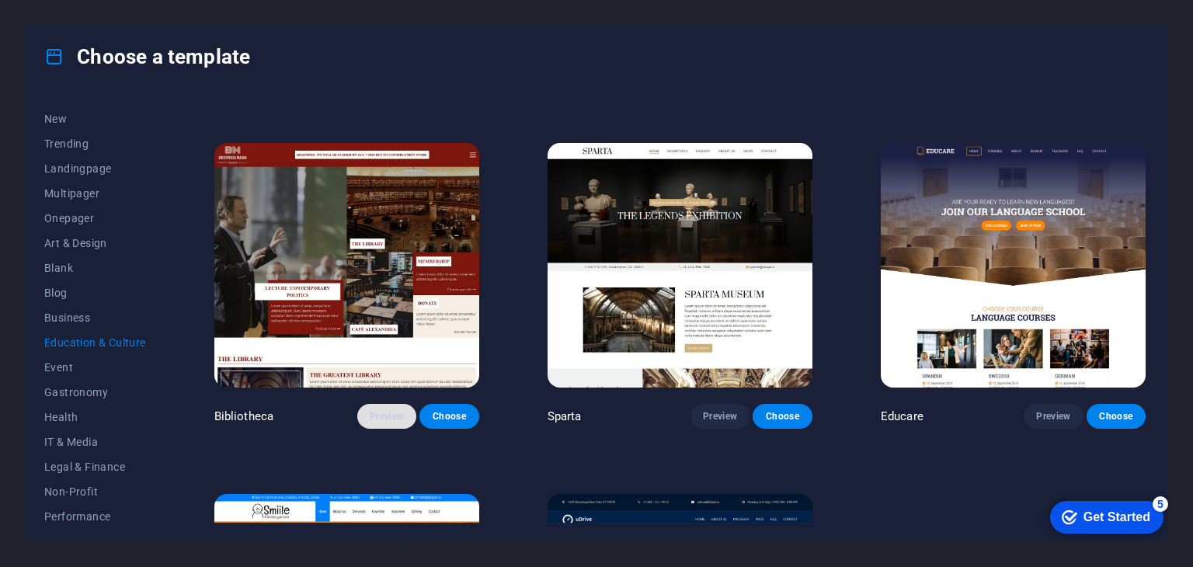
click at [386, 410] on span "Preview" at bounding box center [387, 416] width 34 height 12
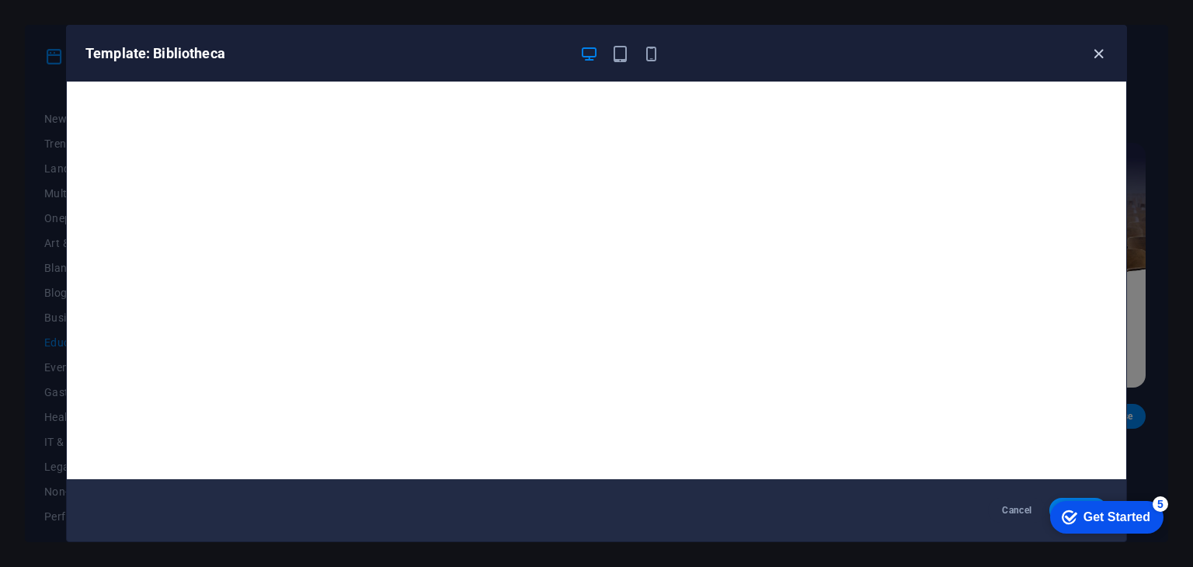
click at [1101, 51] on icon "button" at bounding box center [1099, 54] width 18 height 18
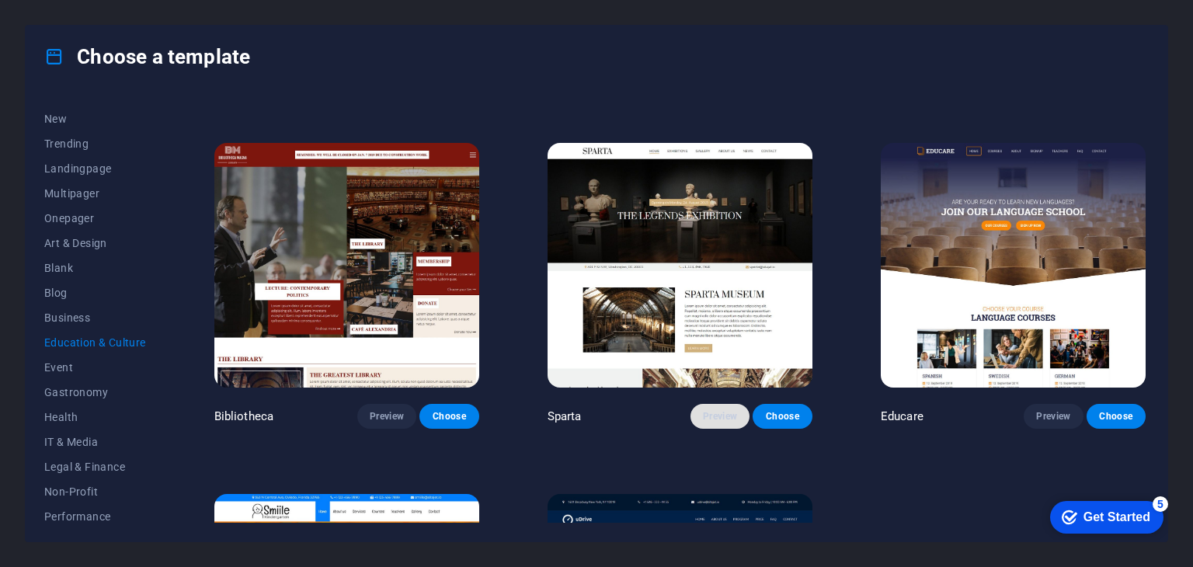
click at [693, 420] on button "Preview" at bounding box center [720, 416] width 59 height 25
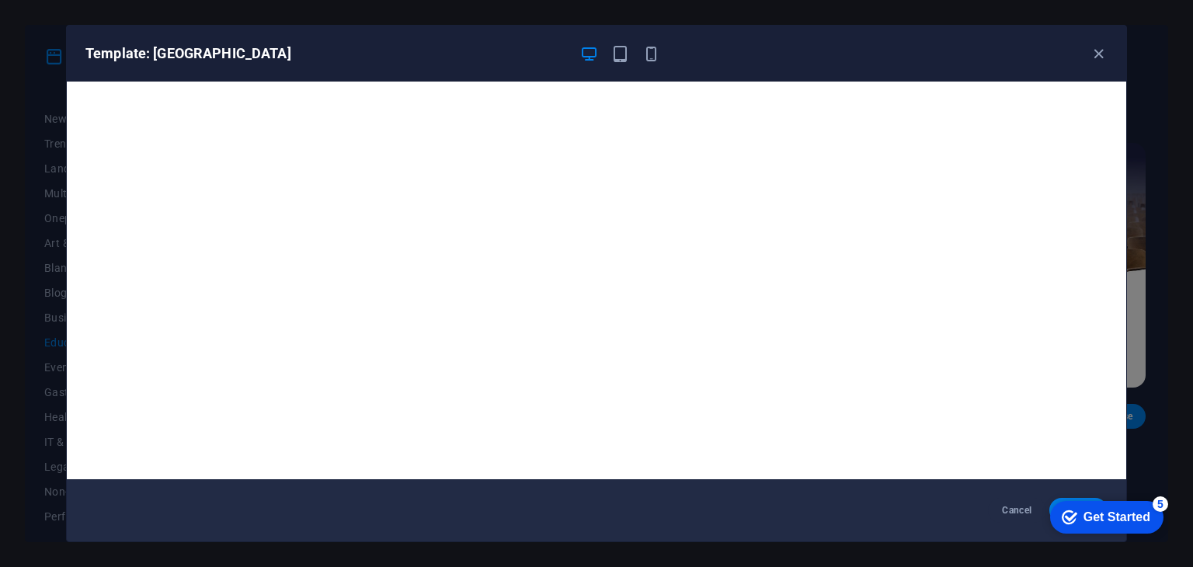
scroll to position [4, 0]
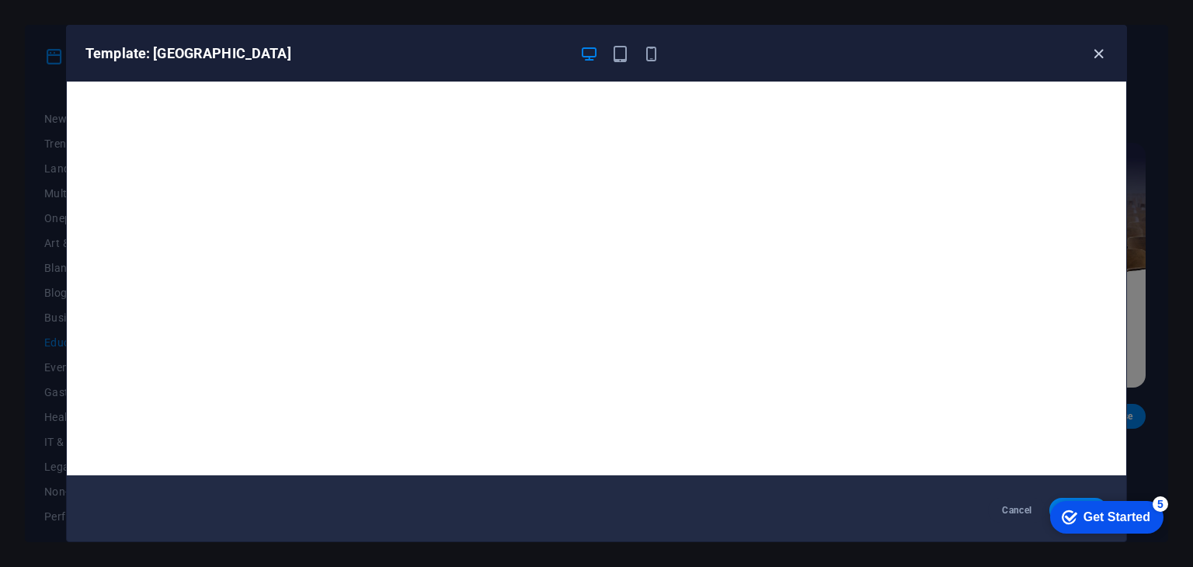
click at [1096, 62] on icon "button" at bounding box center [1099, 54] width 18 height 18
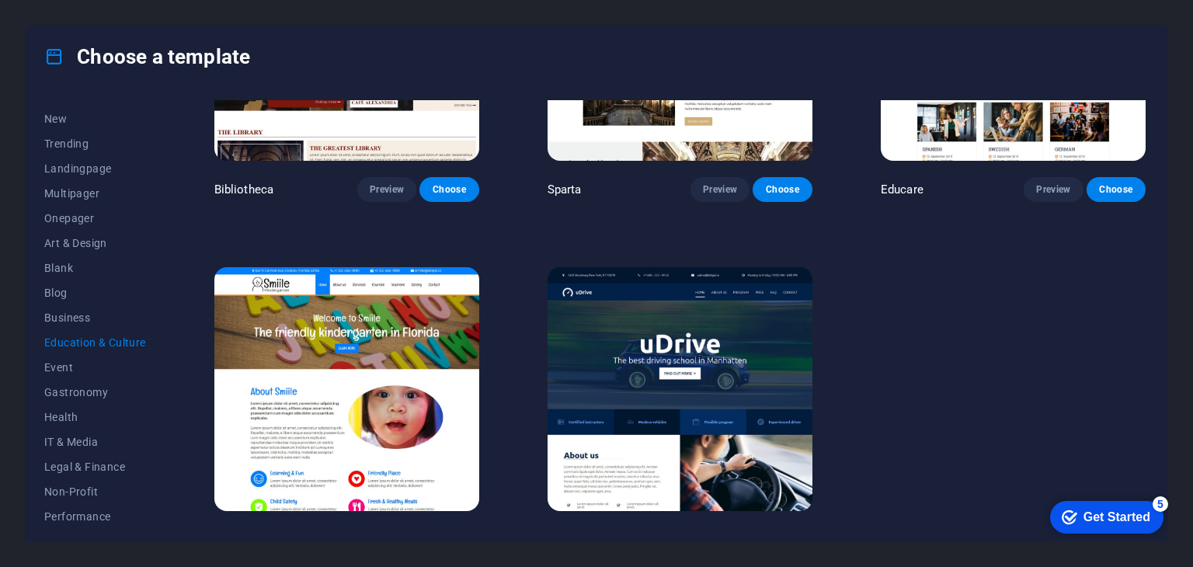
scroll to position [544, 0]
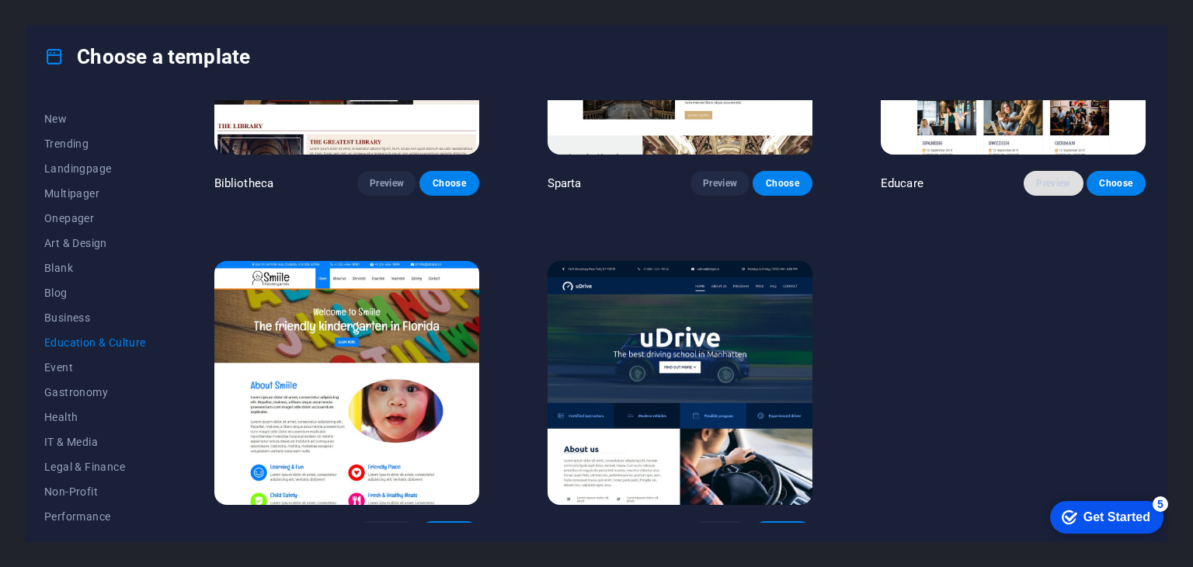
click at [1041, 183] on span "Preview" at bounding box center [1054, 183] width 34 height 12
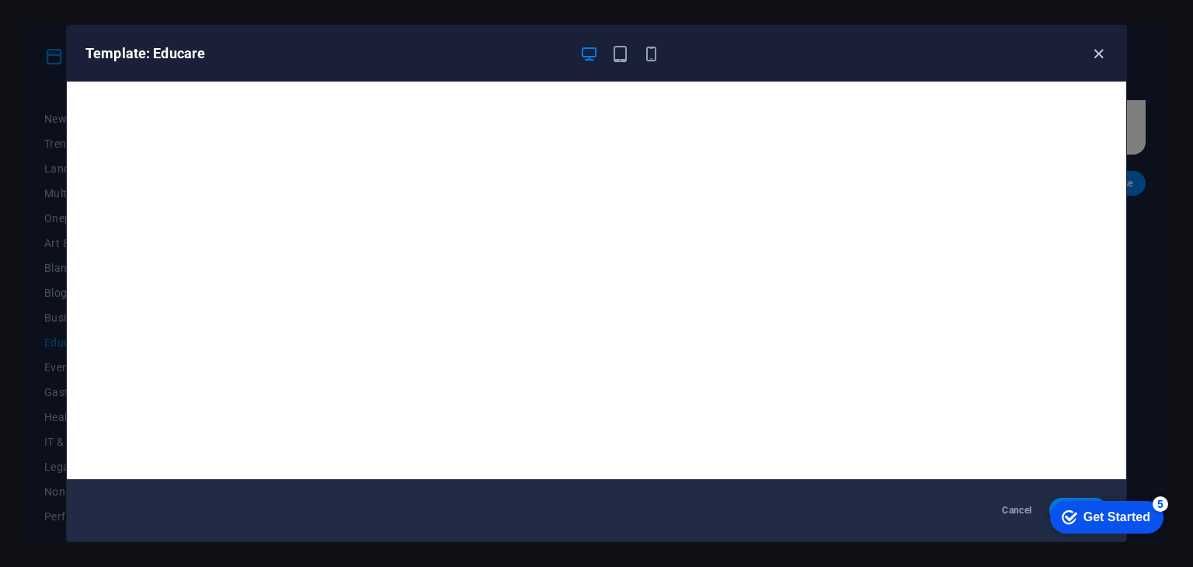
click at [1099, 61] on icon "button" at bounding box center [1099, 54] width 18 height 18
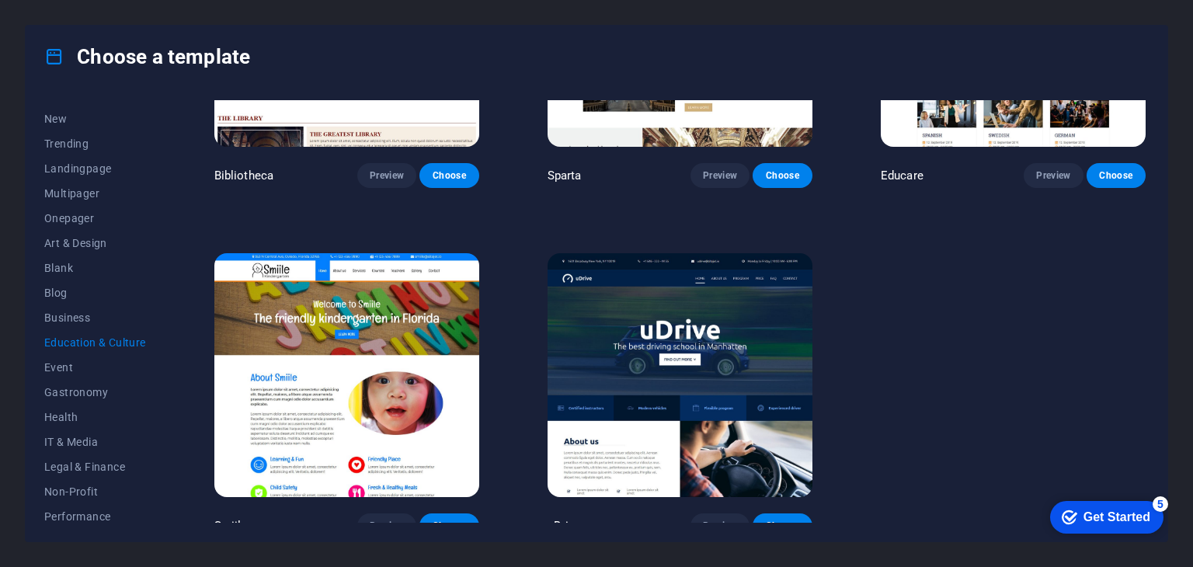
scroll to position [563, 0]
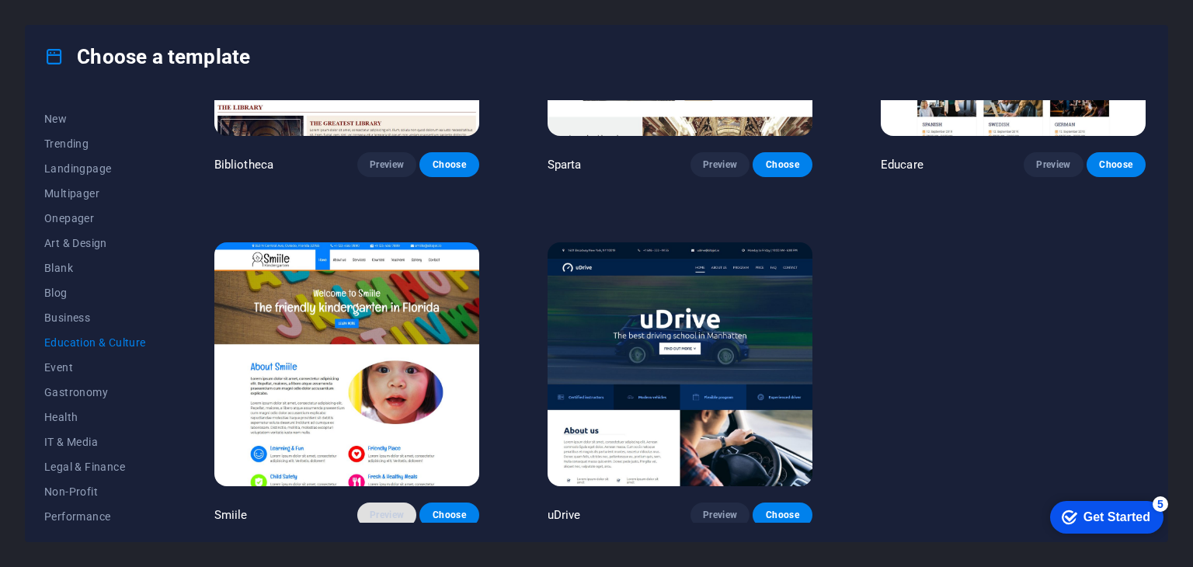
click at [382, 514] on span "Preview" at bounding box center [387, 515] width 34 height 12
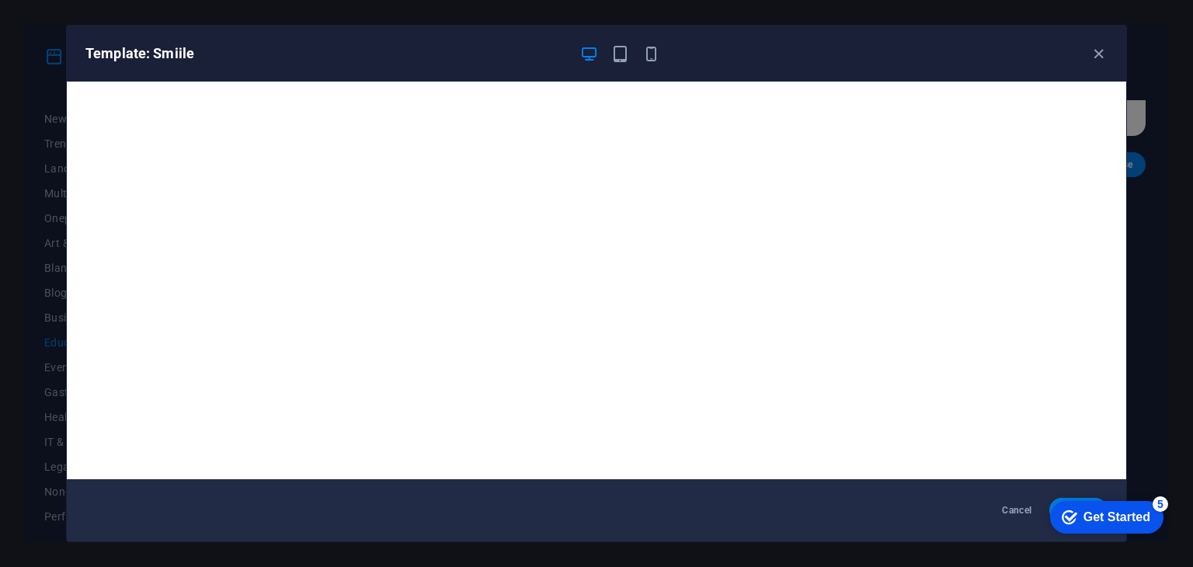
click at [1117, 54] on div "Template: Smiile" at bounding box center [597, 54] width 1060 height 56
click at [1103, 47] on icon "button" at bounding box center [1099, 54] width 18 height 18
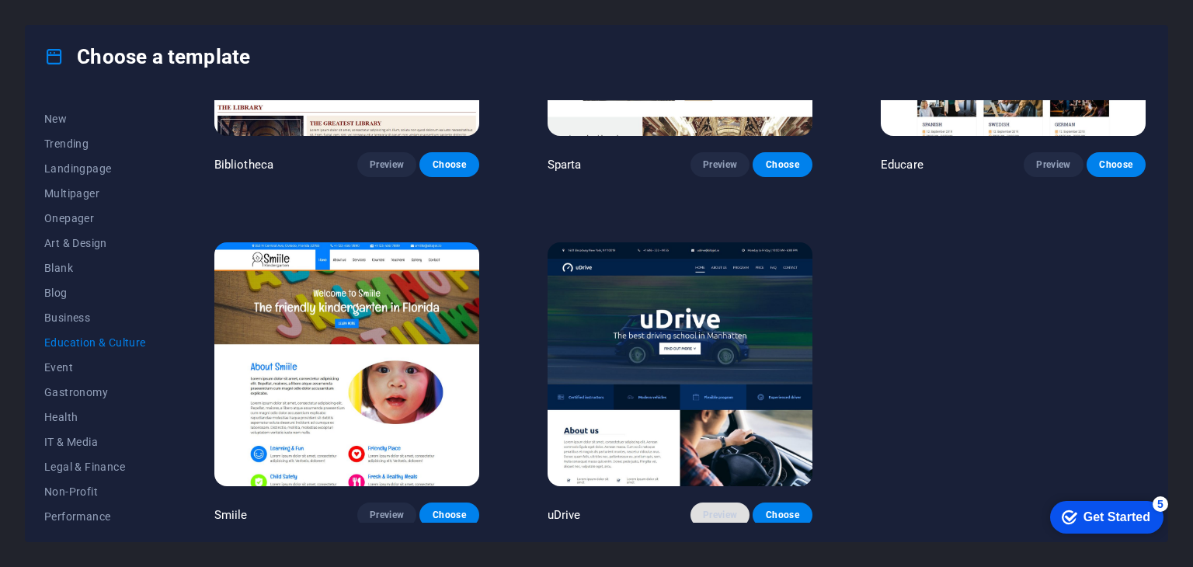
click at [714, 516] on span "Preview" at bounding box center [720, 515] width 34 height 12
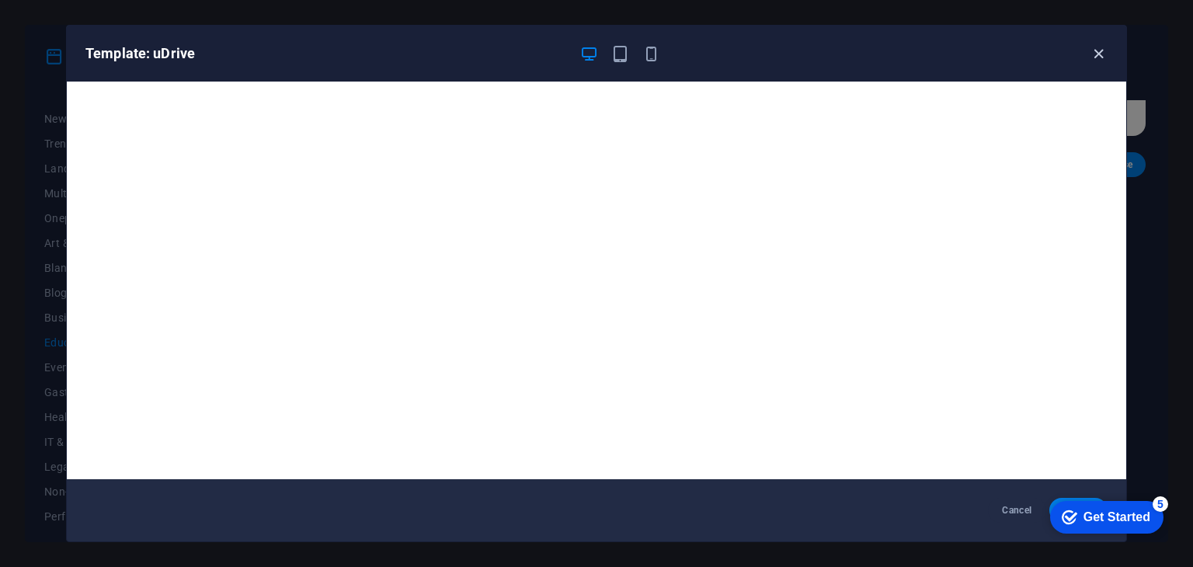
click at [1100, 60] on icon "button" at bounding box center [1099, 54] width 18 height 18
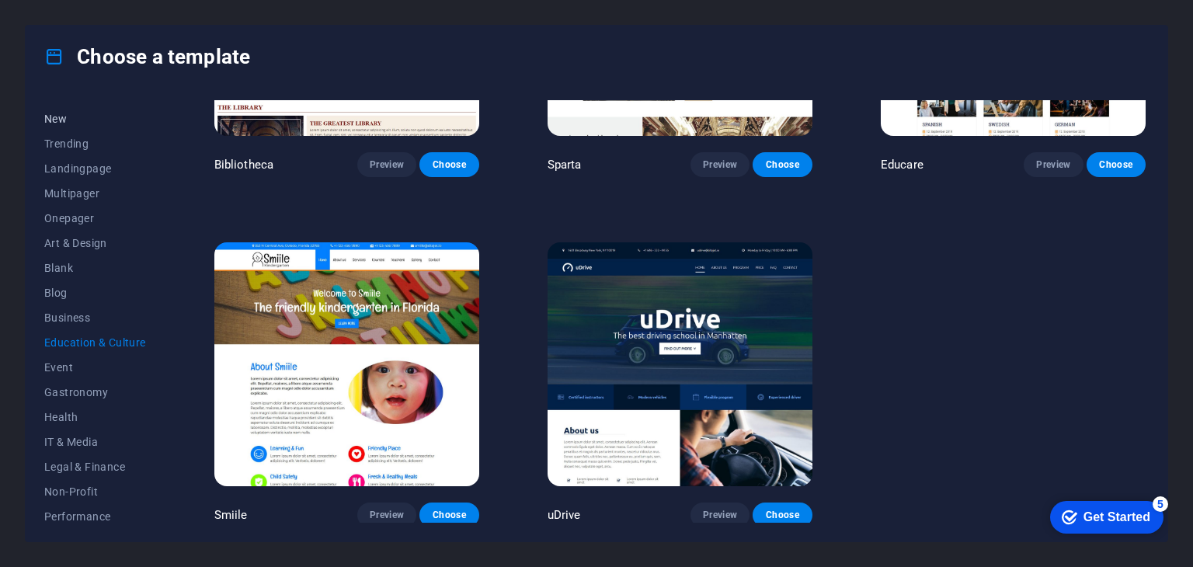
click at [59, 118] on span "New" at bounding box center [95, 119] width 102 height 12
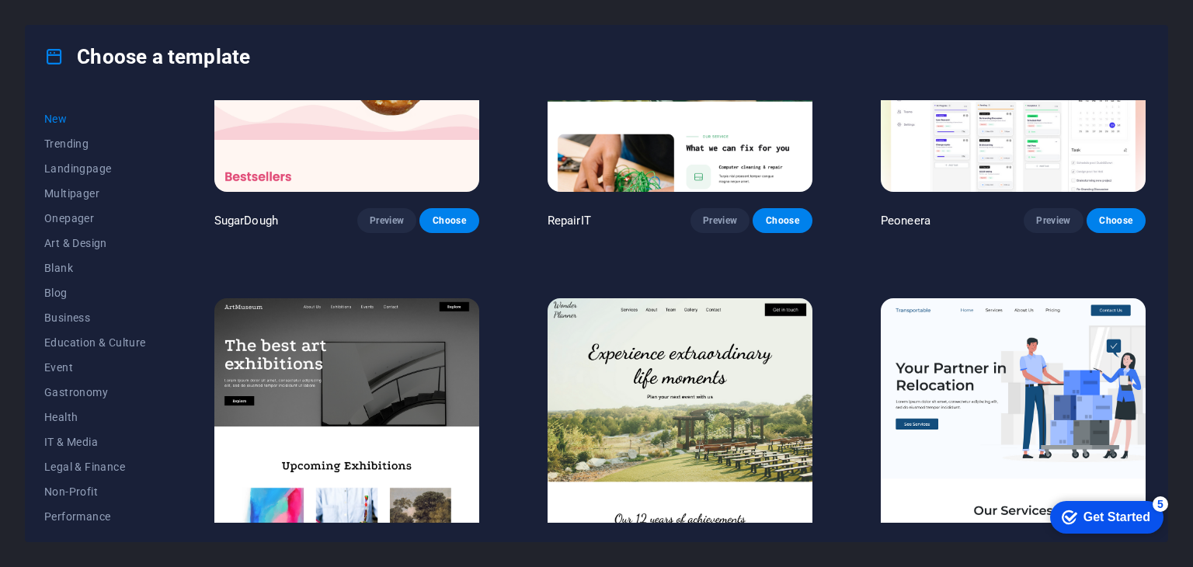
scroll to position [0, 0]
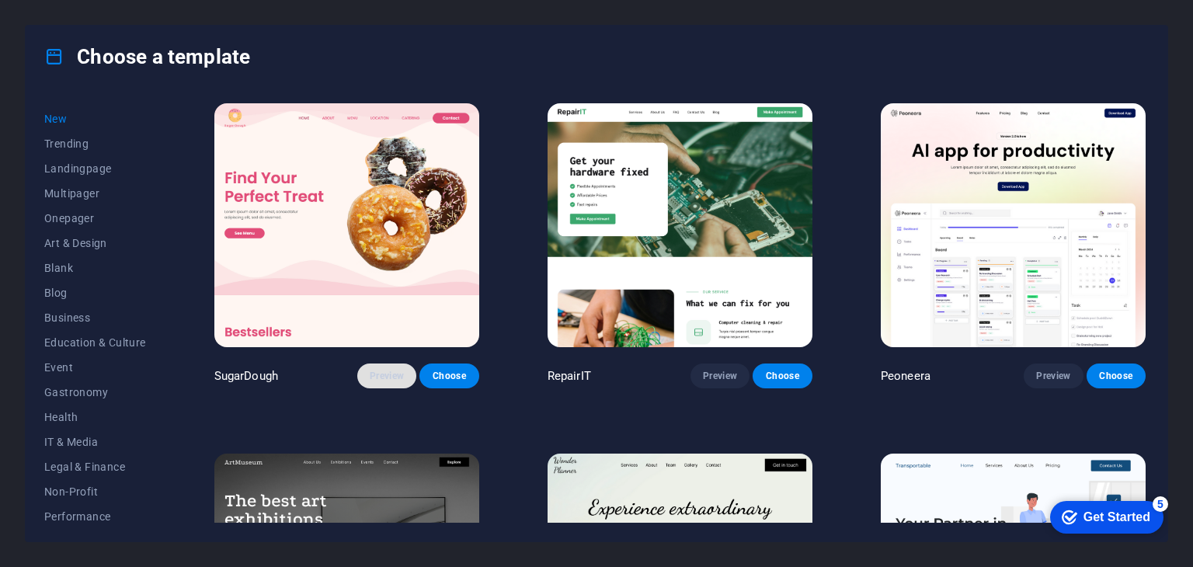
click at [392, 375] on span "Preview" at bounding box center [387, 376] width 34 height 12
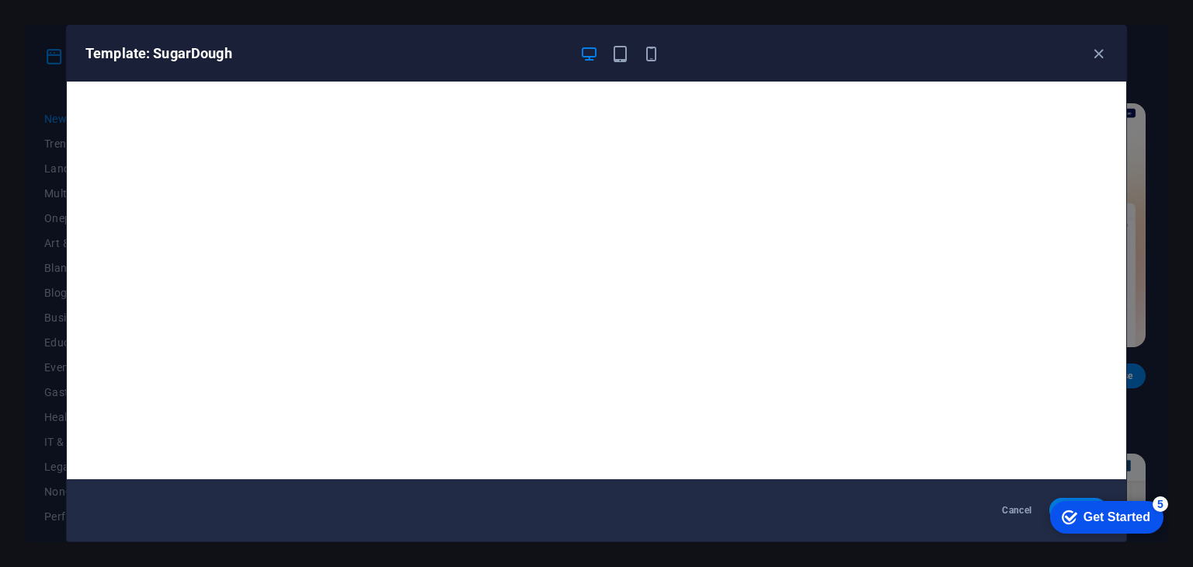
scroll to position [4, 0]
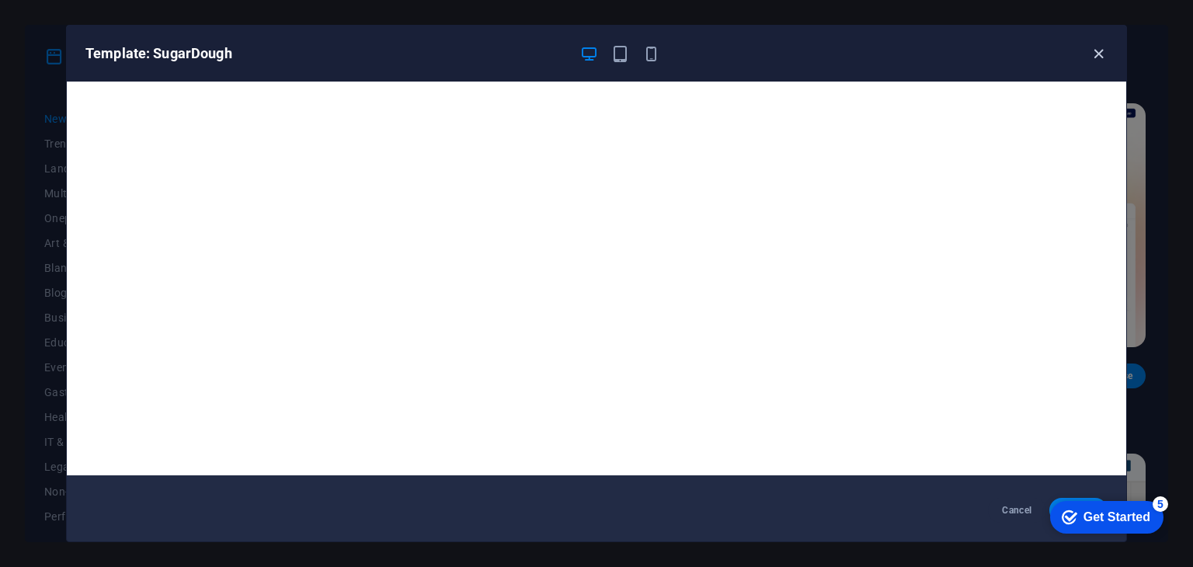
click at [1089, 54] on span "button" at bounding box center [1098, 54] width 19 height 18
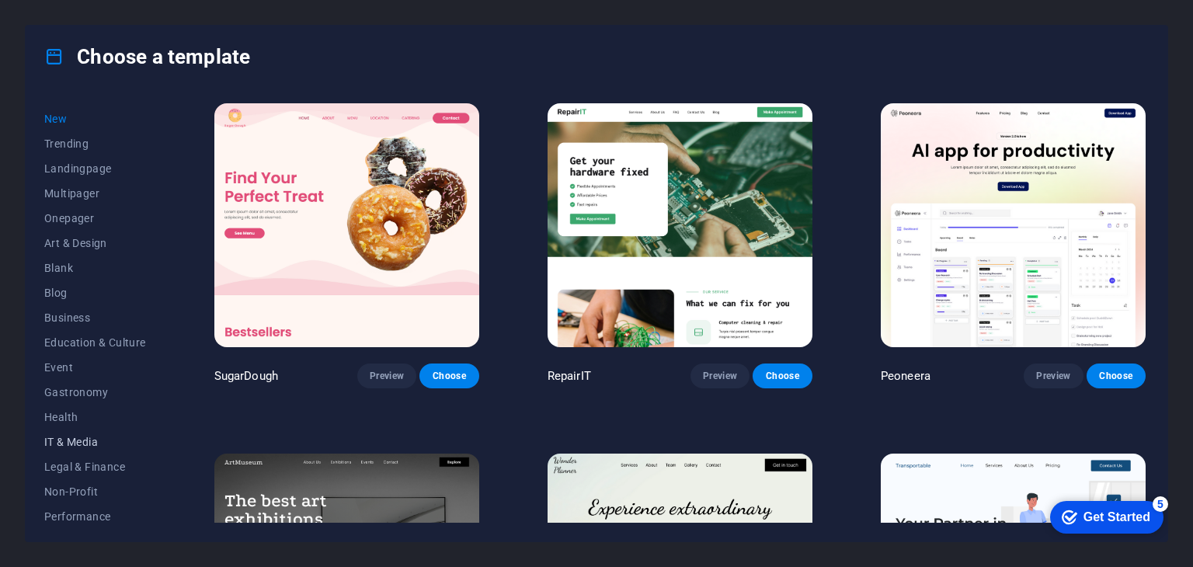
click at [57, 437] on span "IT & Media" at bounding box center [95, 442] width 102 height 12
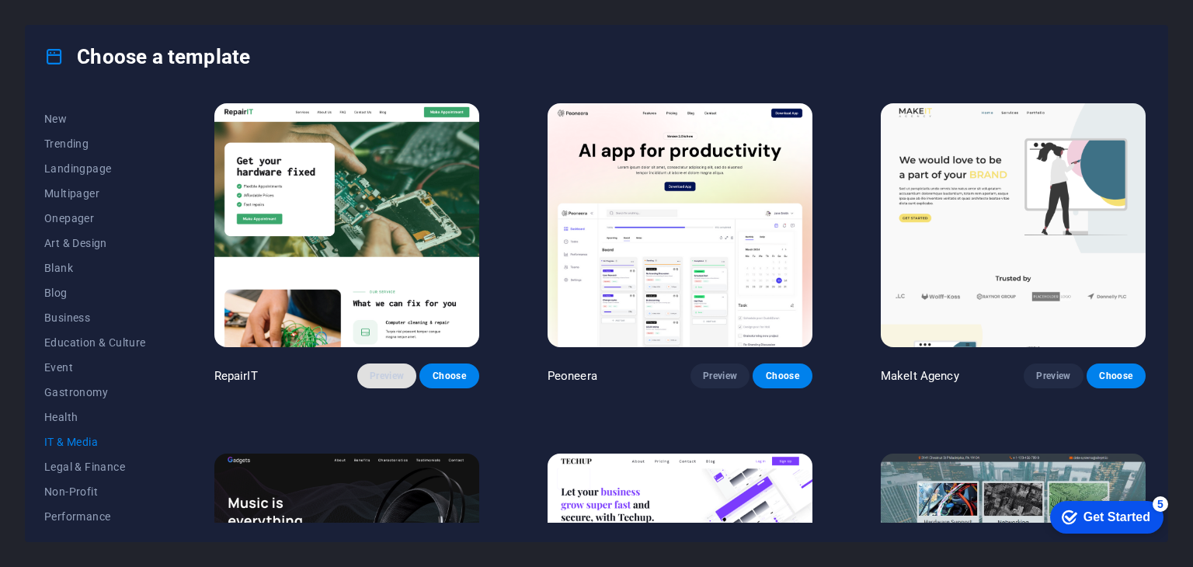
click at [381, 374] on span "Preview" at bounding box center [387, 376] width 34 height 12
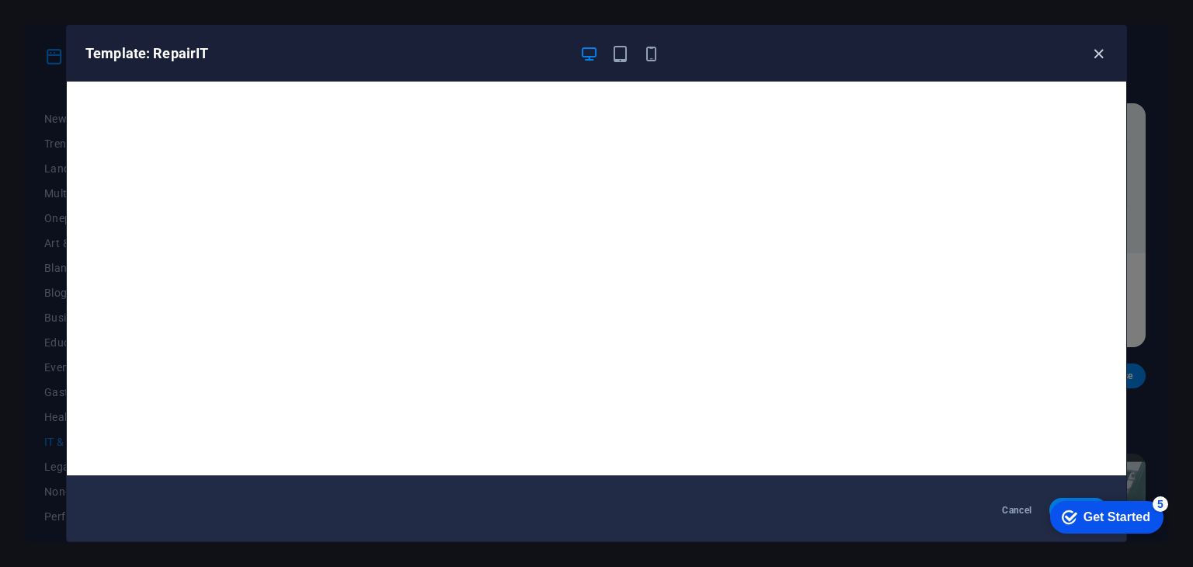
click at [1104, 54] on icon "button" at bounding box center [1099, 54] width 18 height 18
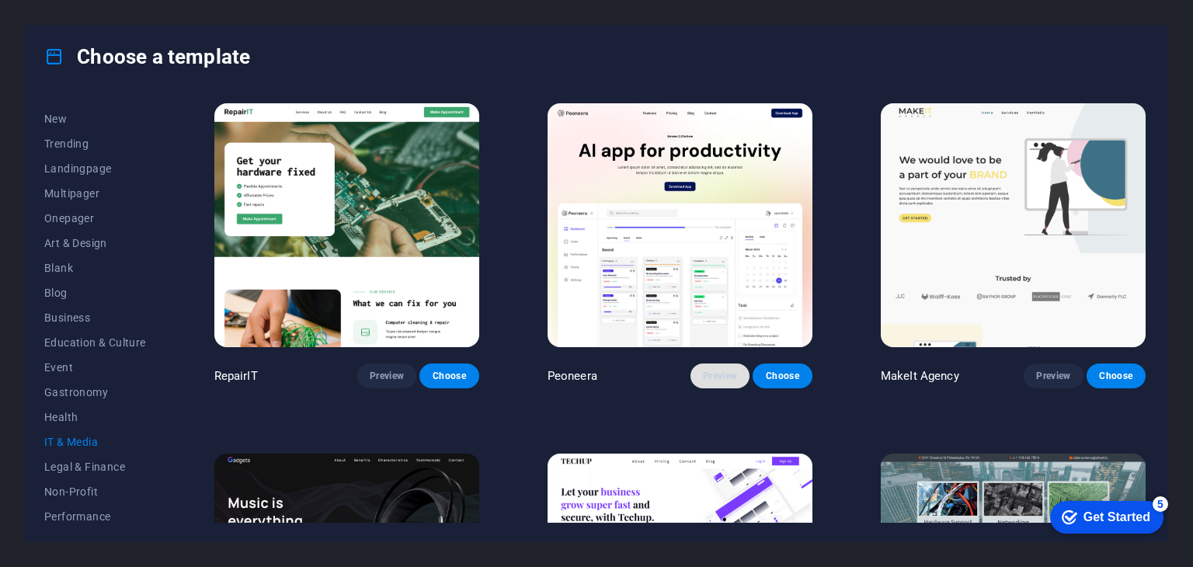
click at [721, 370] on span "Preview" at bounding box center [720, 376] width 34 height 12
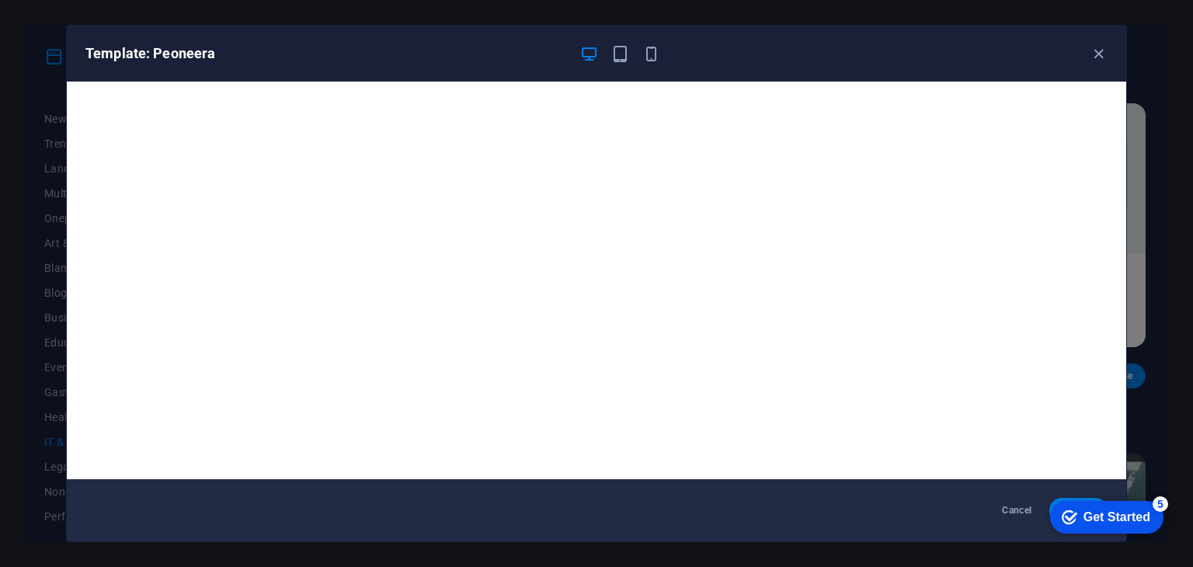
drag, startPoint x: 1100, startPoint y: 54, endPoint x: 1070, endPoint y: 78, distance: 39.2
click at [1100, 54] on icon "button" at bounding box center [1099, 54] width 18 height 18
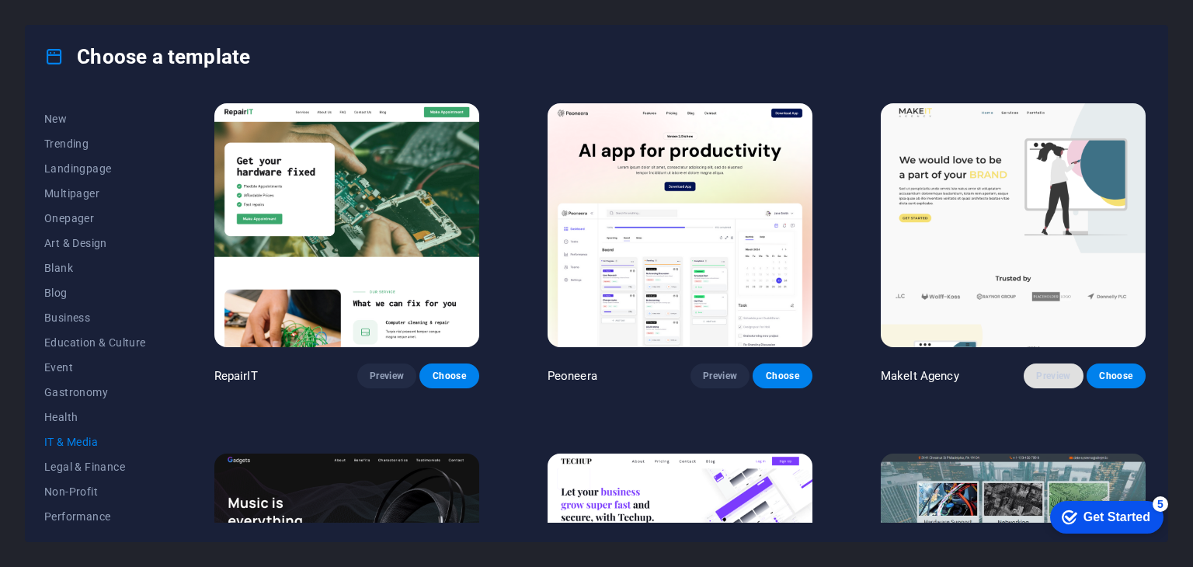
click at [1054, 373] on span "Preview" at bounding box center [1054, 376] width 34 height 12
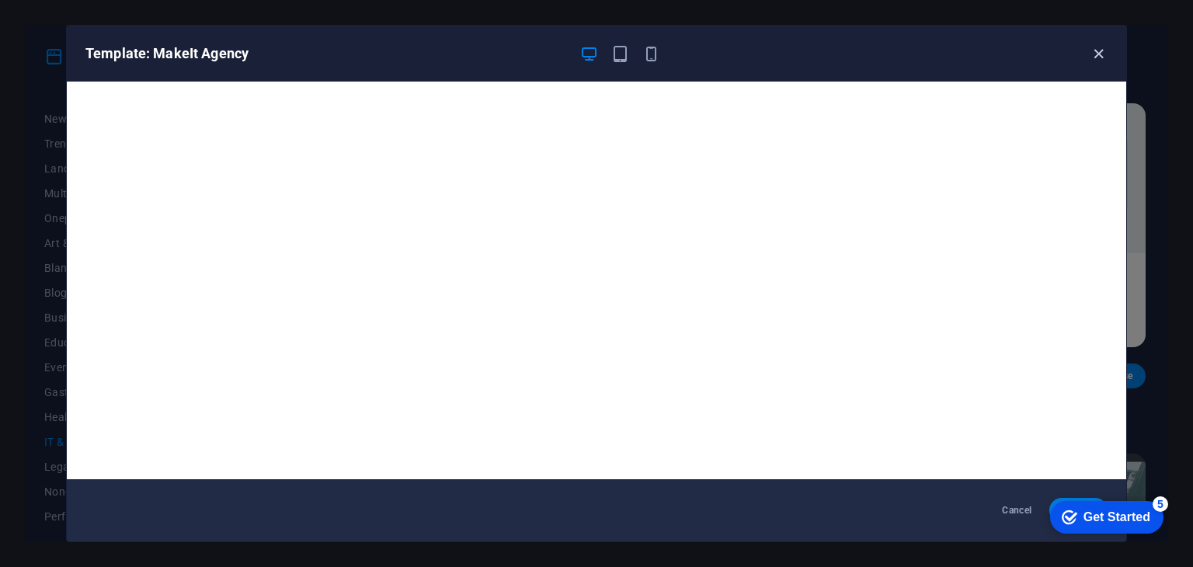
click at [1101, 57] on icon "button" at bounding box center [1099, 54] width 18 height 18
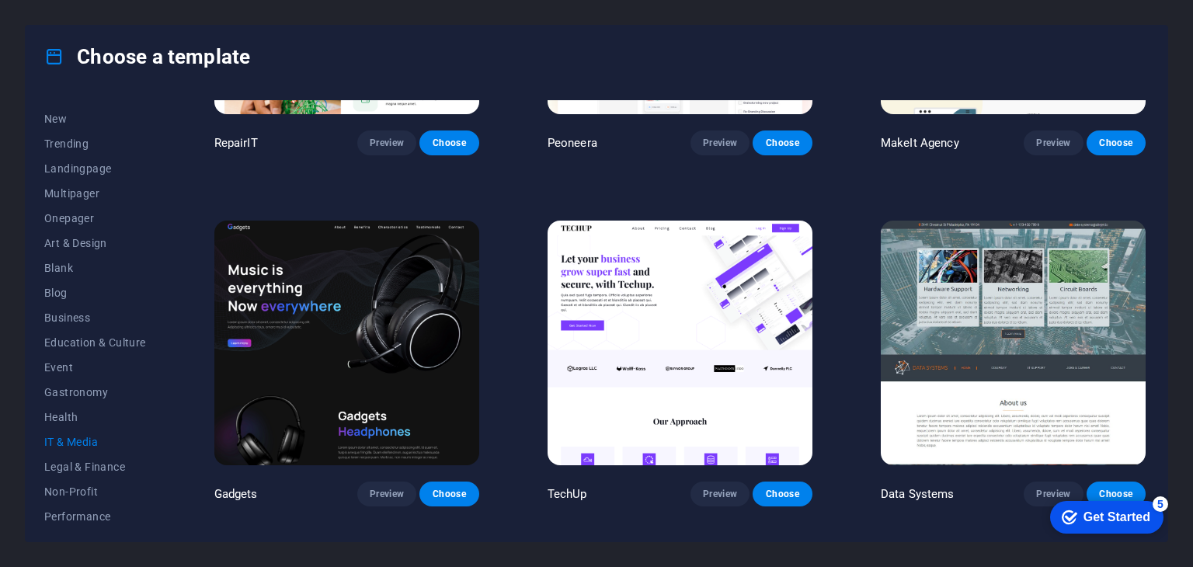
scroll to position [0, 0]
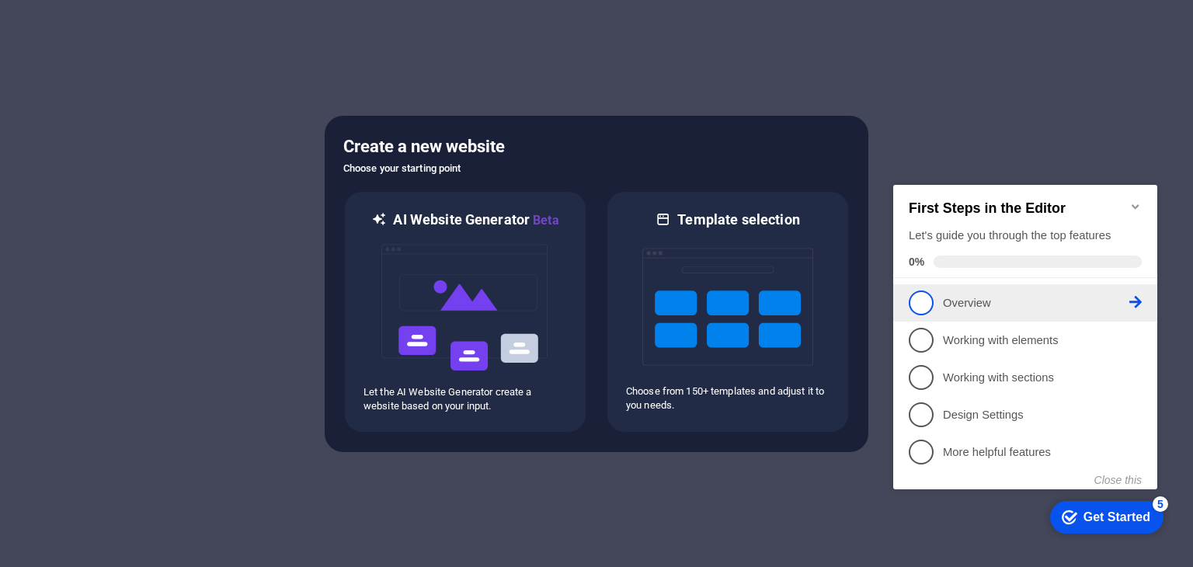
click at [970, 291] on link "1 Overview - incomplete" at bounding box center [1025, 303] width 233 height 25
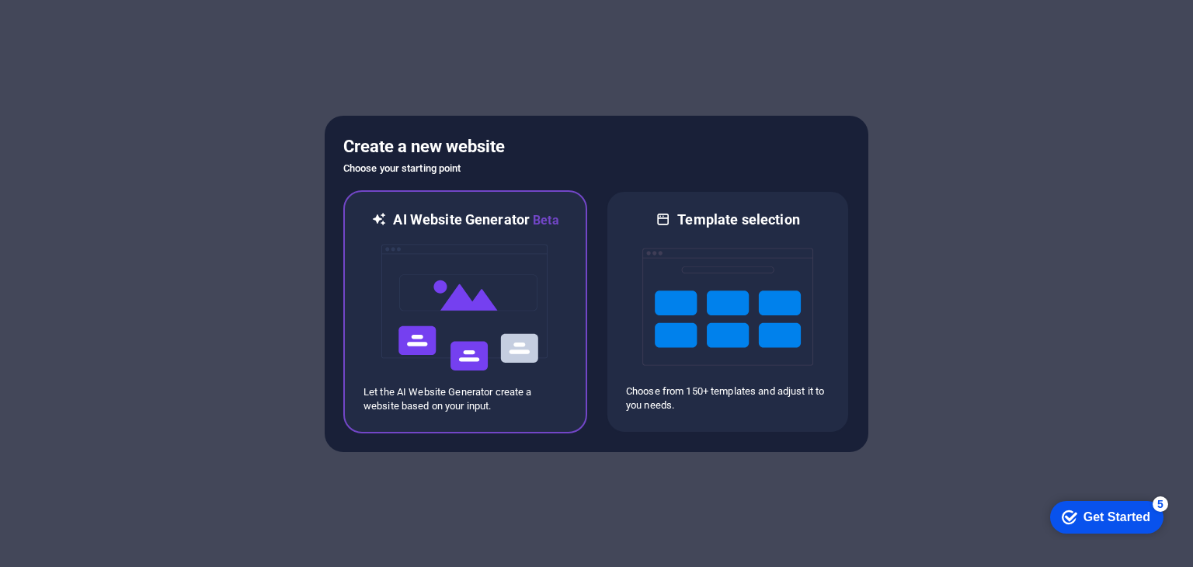
click at [487, 389] on p "Let the AI Website Generator create a website based on your input." at bounding box center [466, 399] width 204 height 28
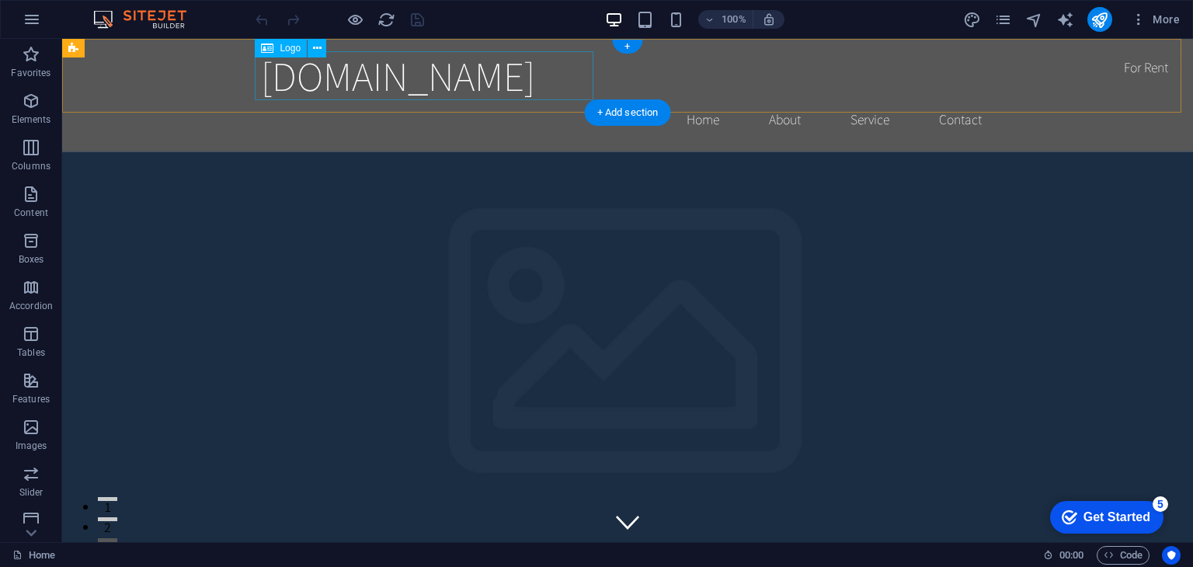
click at [308, 81] on div "[DOMAIN_NAME]" at bounding box center [627, 75] width 733 height 49
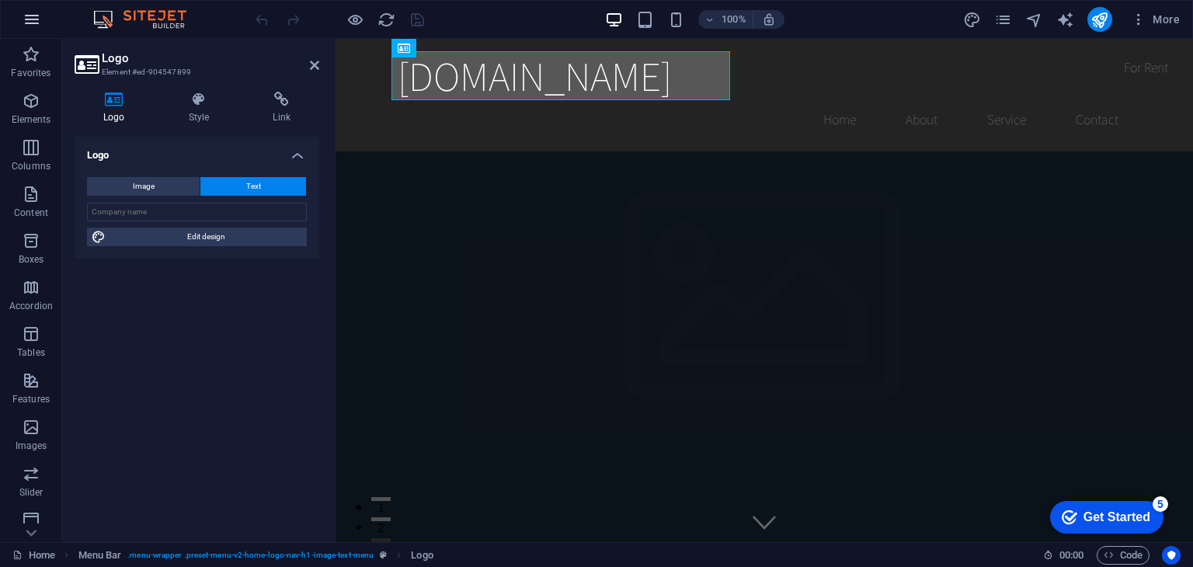
click at [30, 27] on icon "button" at bounding box center [32, 19] width 19 height 19
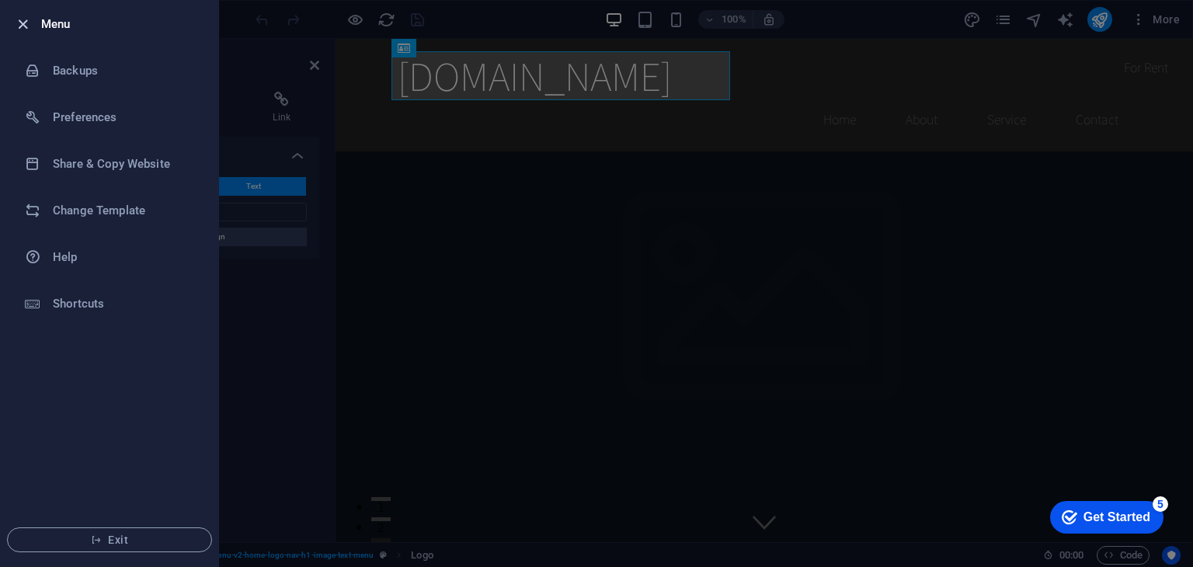
click at [23, 26] on icon "button" at bounding box center [23, 25] width 18 height 18
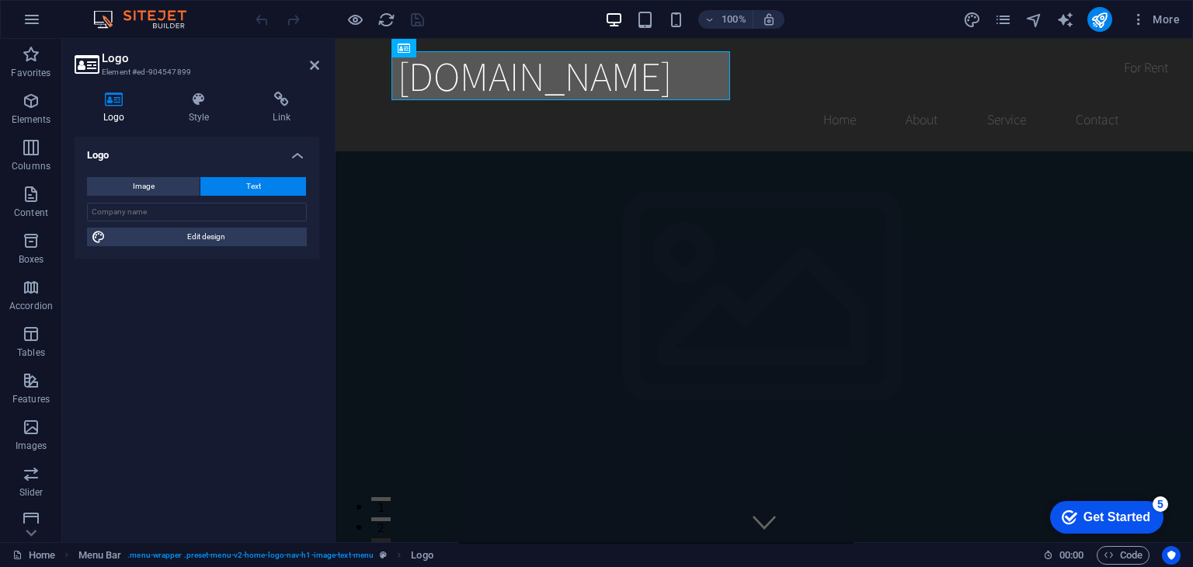
click at [1085, 524] on div "Get Started" at bounding box center [1117, 517] width 67 height 14
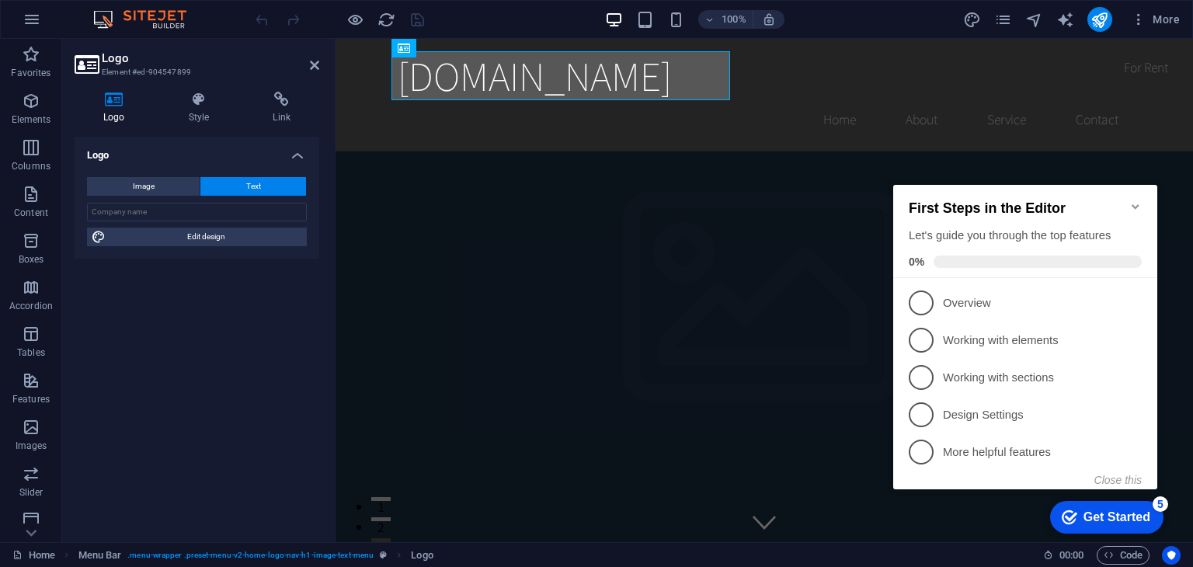
drag, startPoint x: 930, startPoint y: 299, endPoint x: 915, endPoint y: 339, distance: 42.6
click at [929, 299] on span "1" at bounding box center [921, 303] width 25 height 25
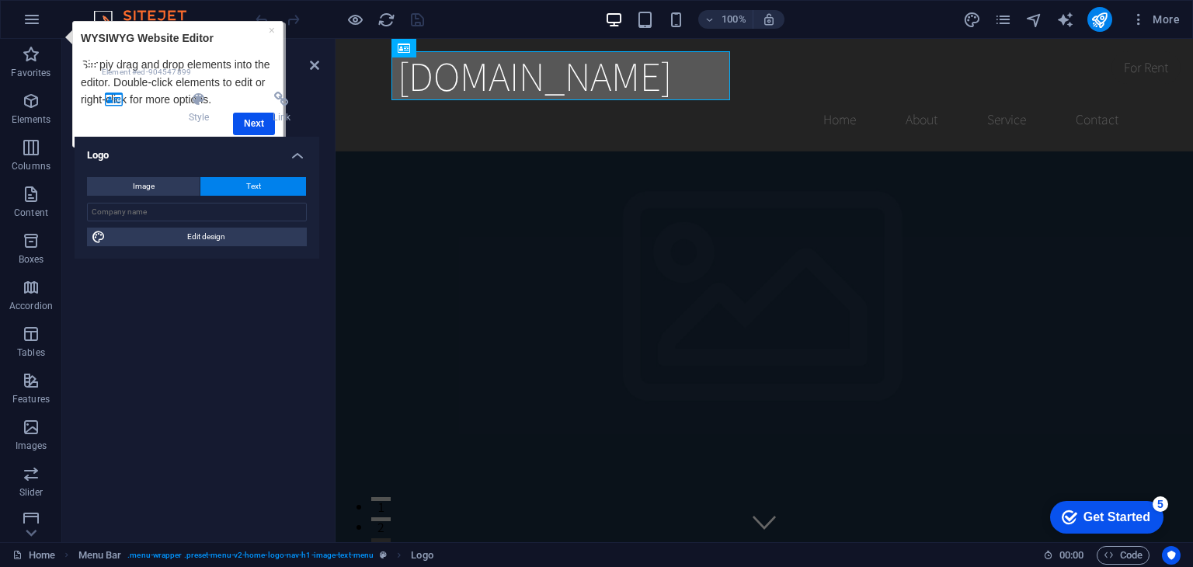
click at [256, 125] on div "Logo Style Link Logo Image Text Drag files here, click to choose files or selec…" at bounding box center [197, 311] width 245 height 438
click at [32, 25] on icon "button" at bounding box center [32, 19] width 19 height 19
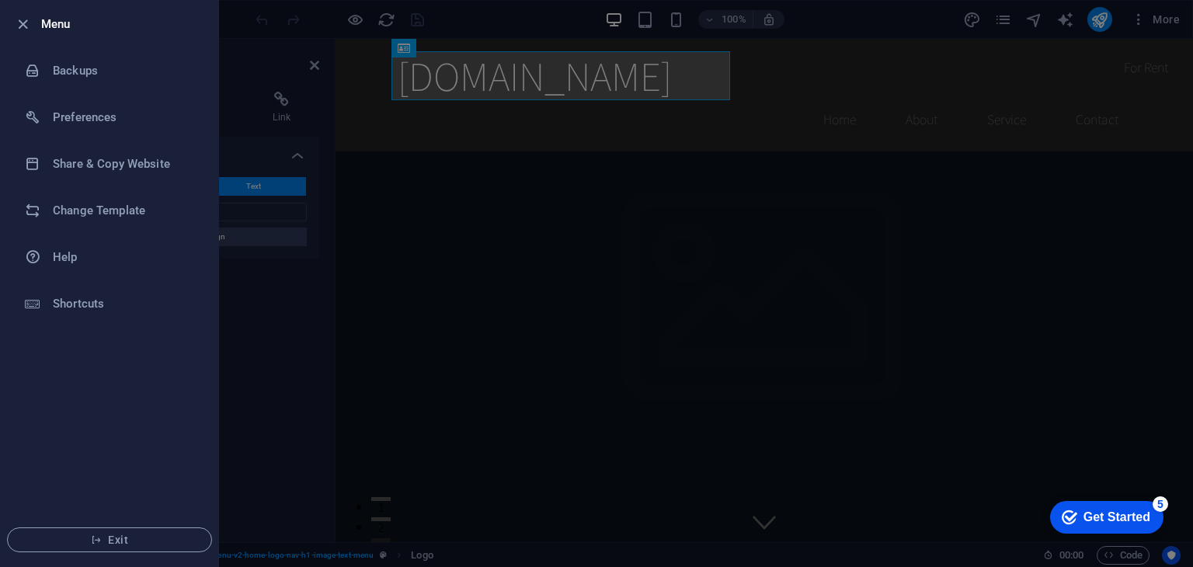
click at [1124, 522] on div "Get Started" at bounding box center [1117, 517] width 67 height 14
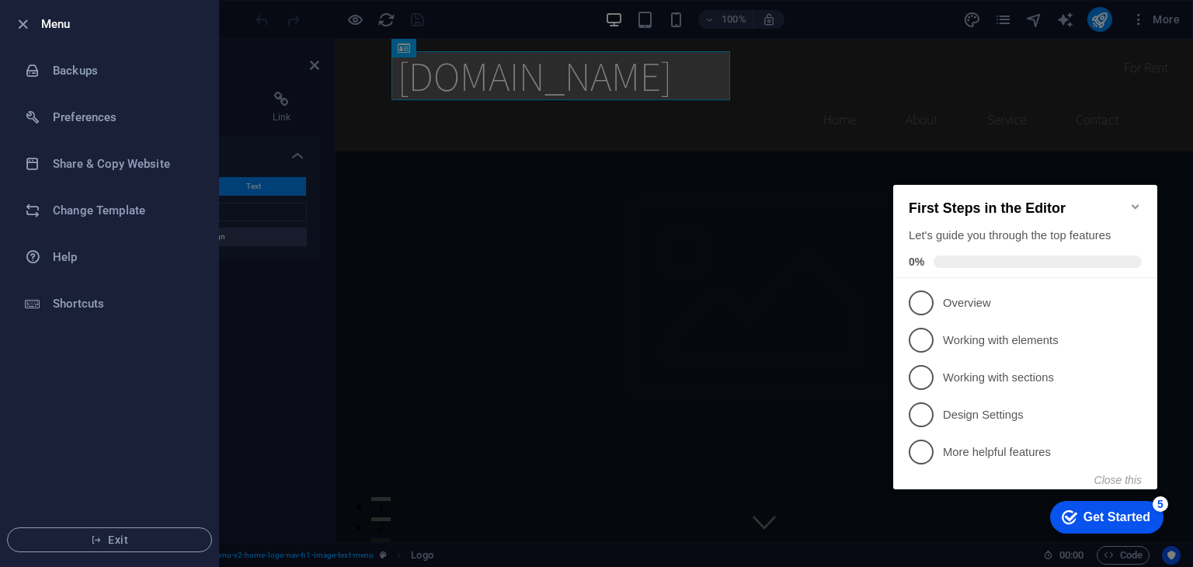
click at [1135, 202] on icon "Minimize checklist" at bounding box center [1136, 206] width 12 height 12
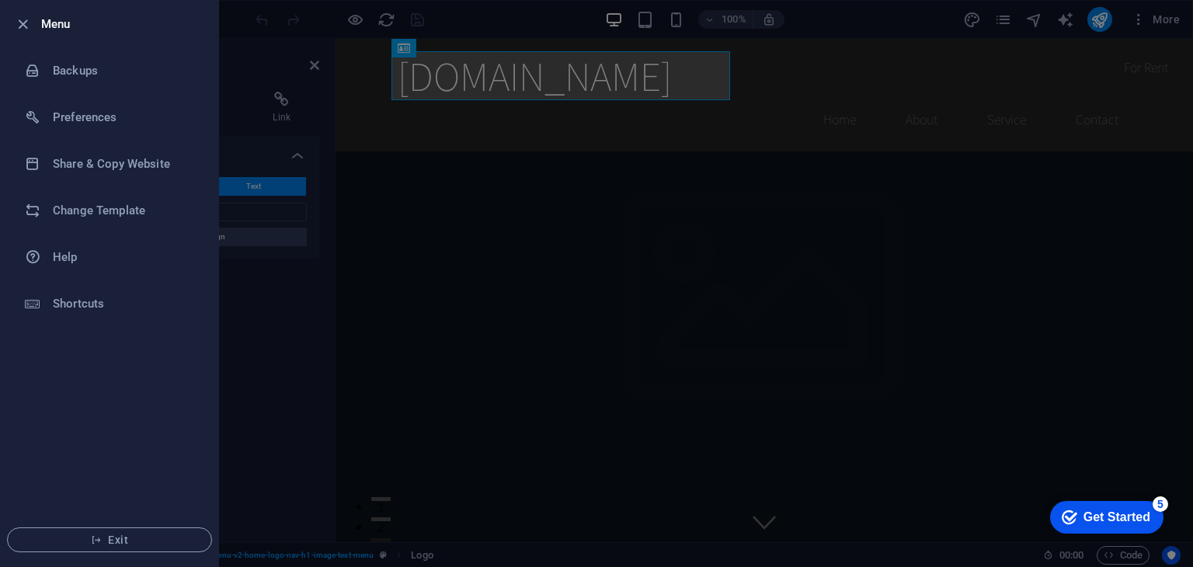
click at [1135, 517] on div "Get Started" at bounding box center [1117, 517] width 67 height 14
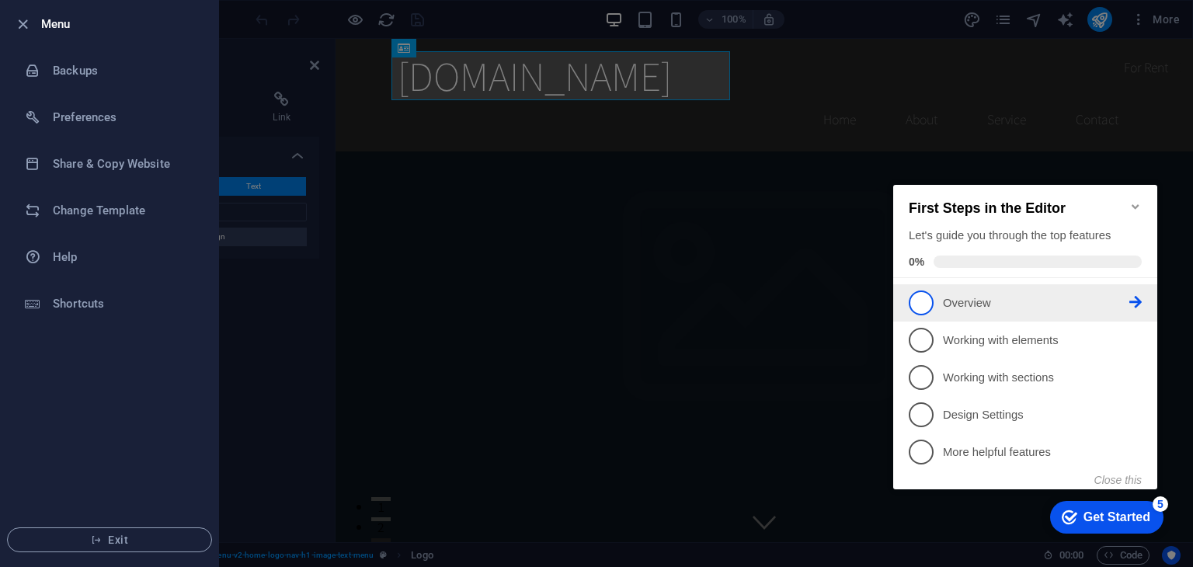
click at [1138, 299] on icon at bounding box center [1136, 302] width 12 height 12
